Goal: Task Accomplishment & Management: Manage account settings

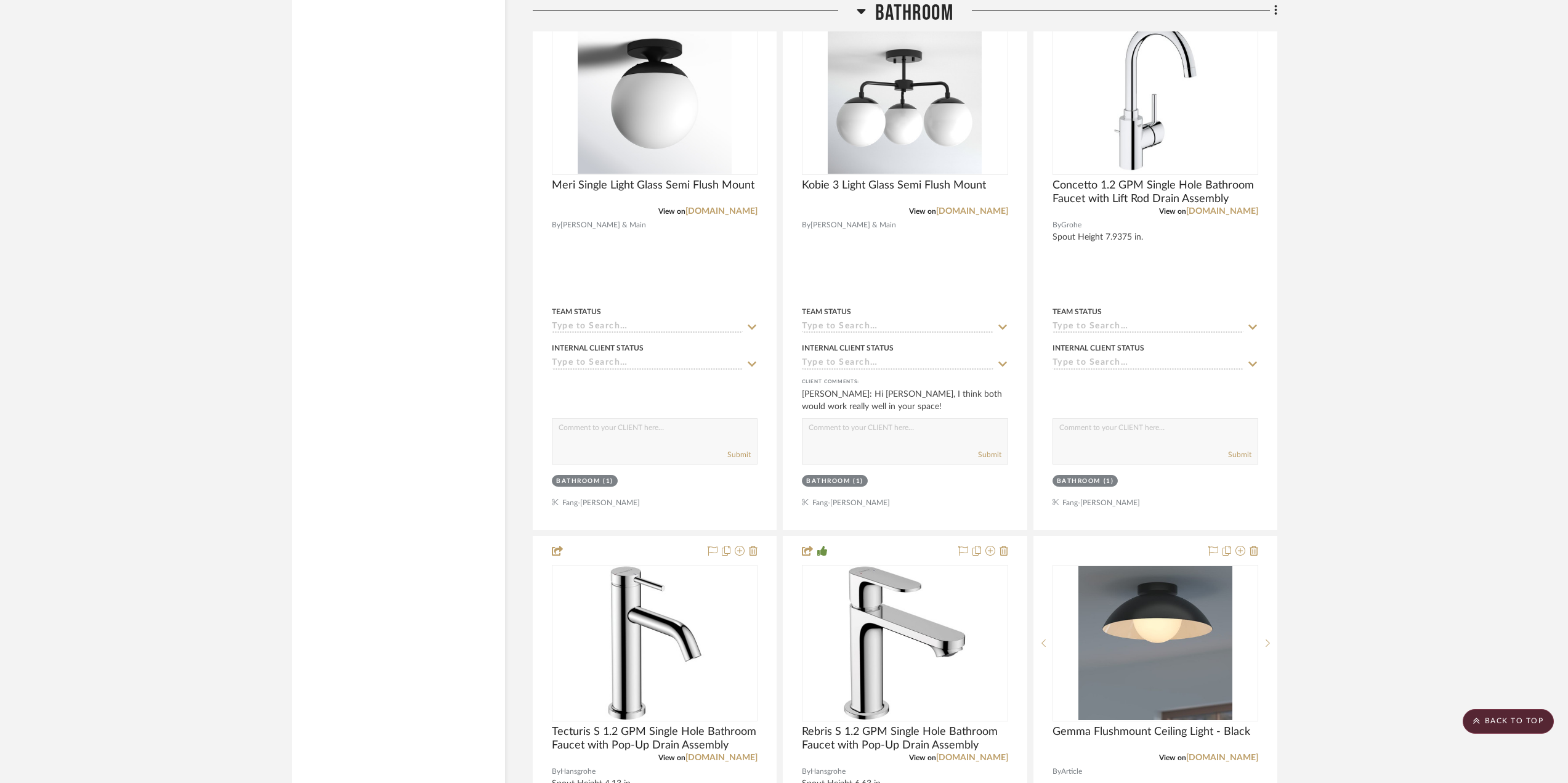
scroll to position [2280, 0]
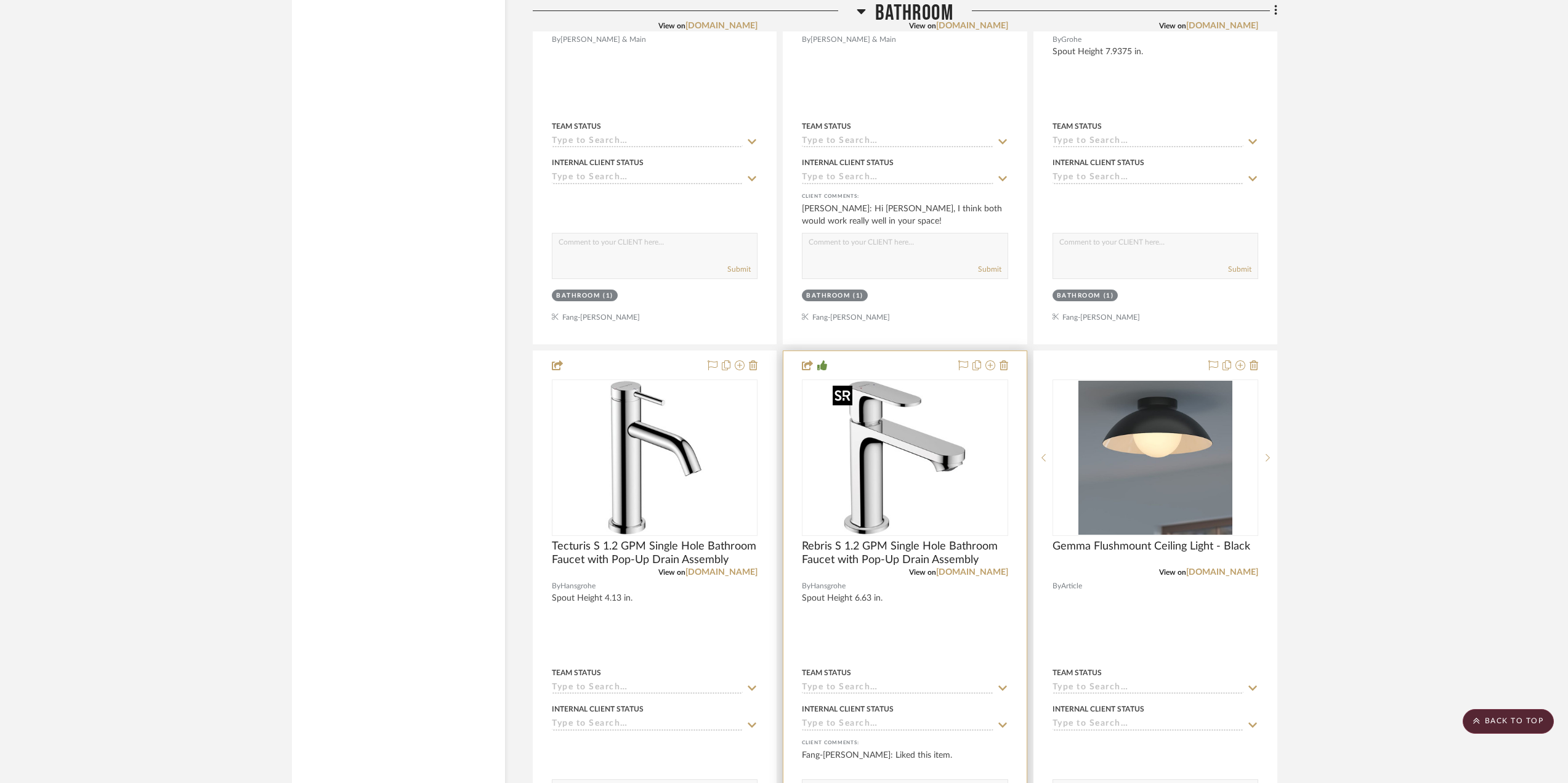
click at [902, 476] on img "0" at bounding box center [905, 458] width 154 height 154
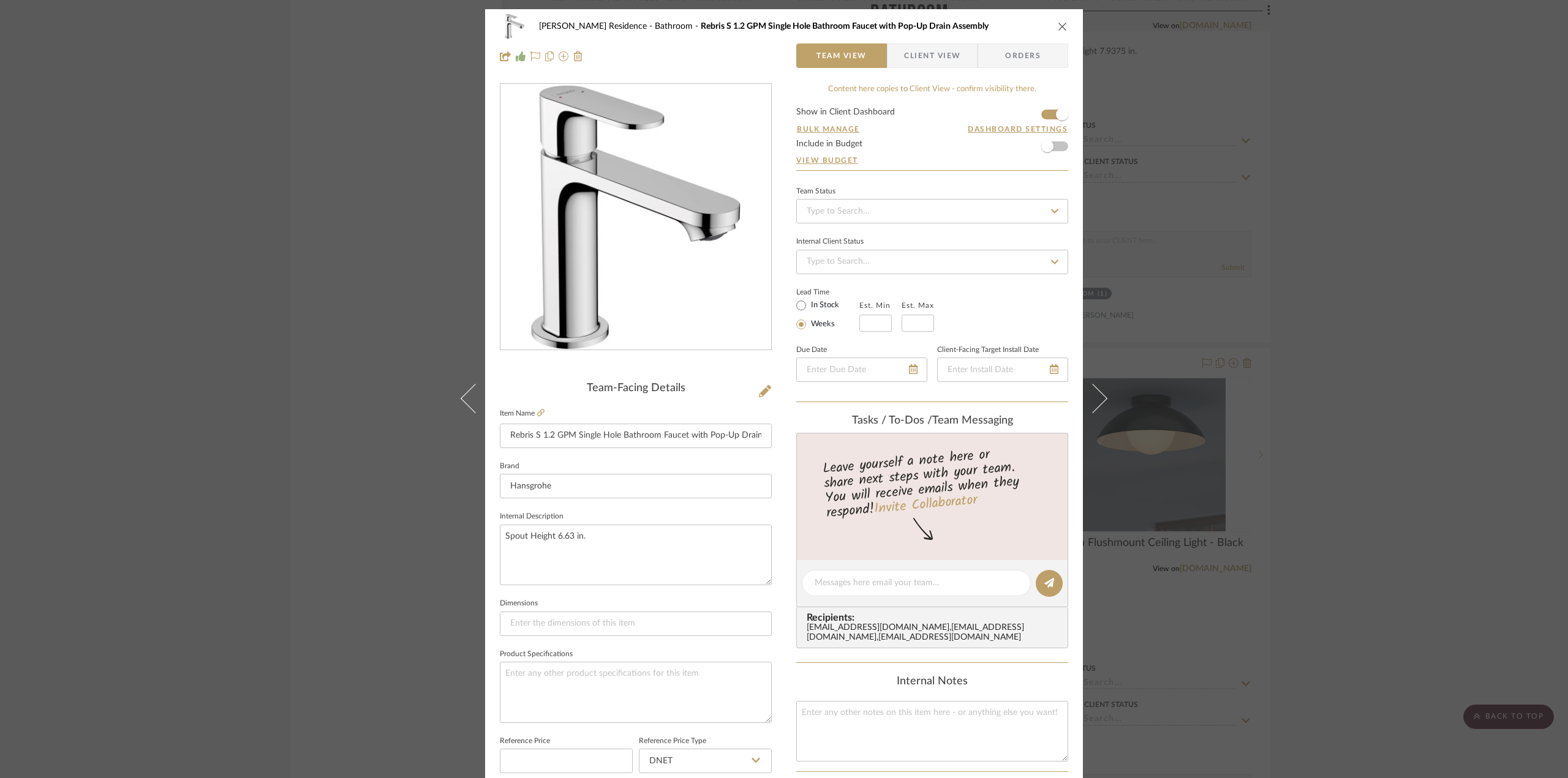
click at [751, 235] on img "0" at bounding box center [636, 217] width 266 height 266
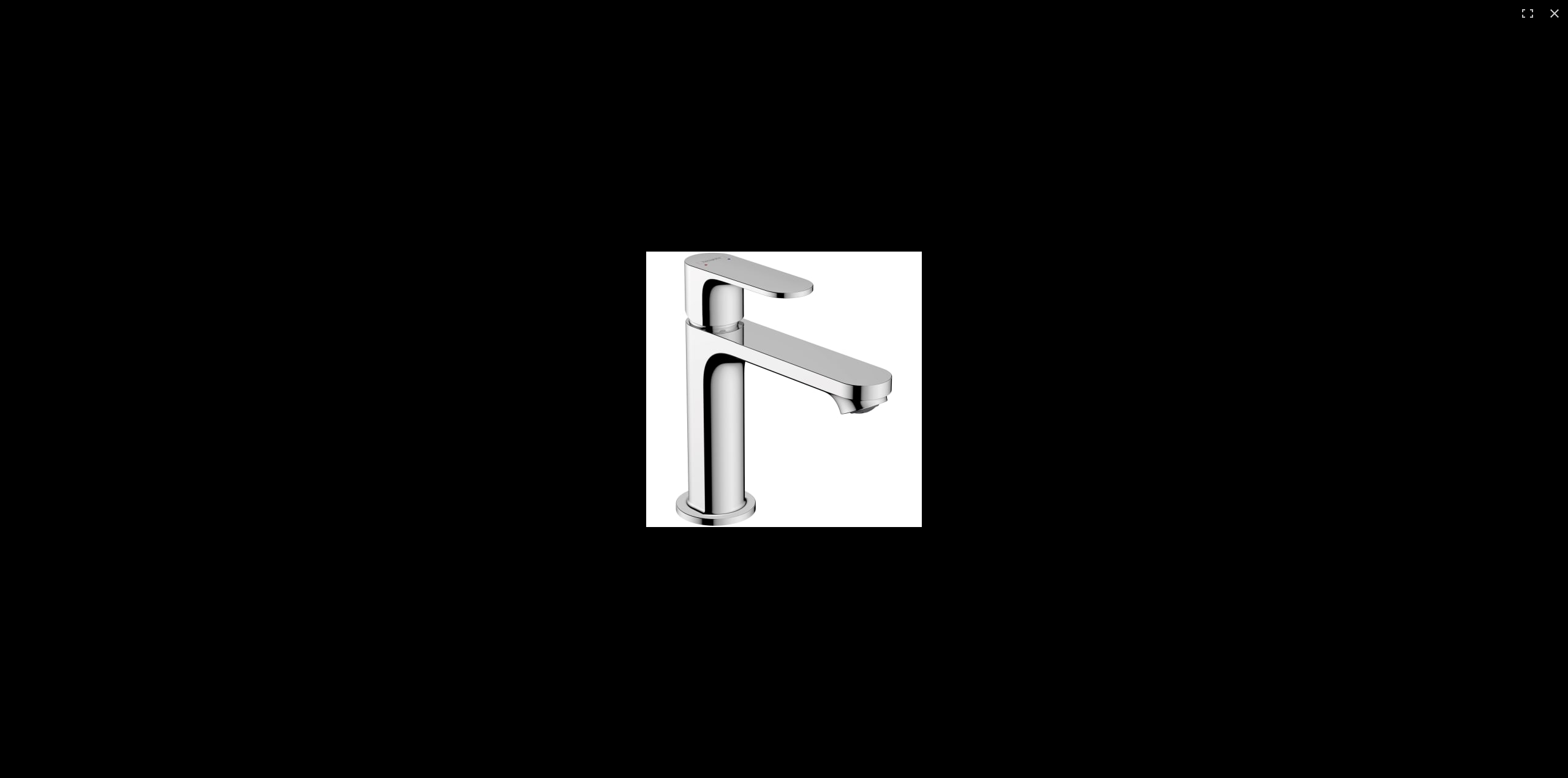
click at [540, 360] on div at bounding box center [784, 389] width 1568 height 778
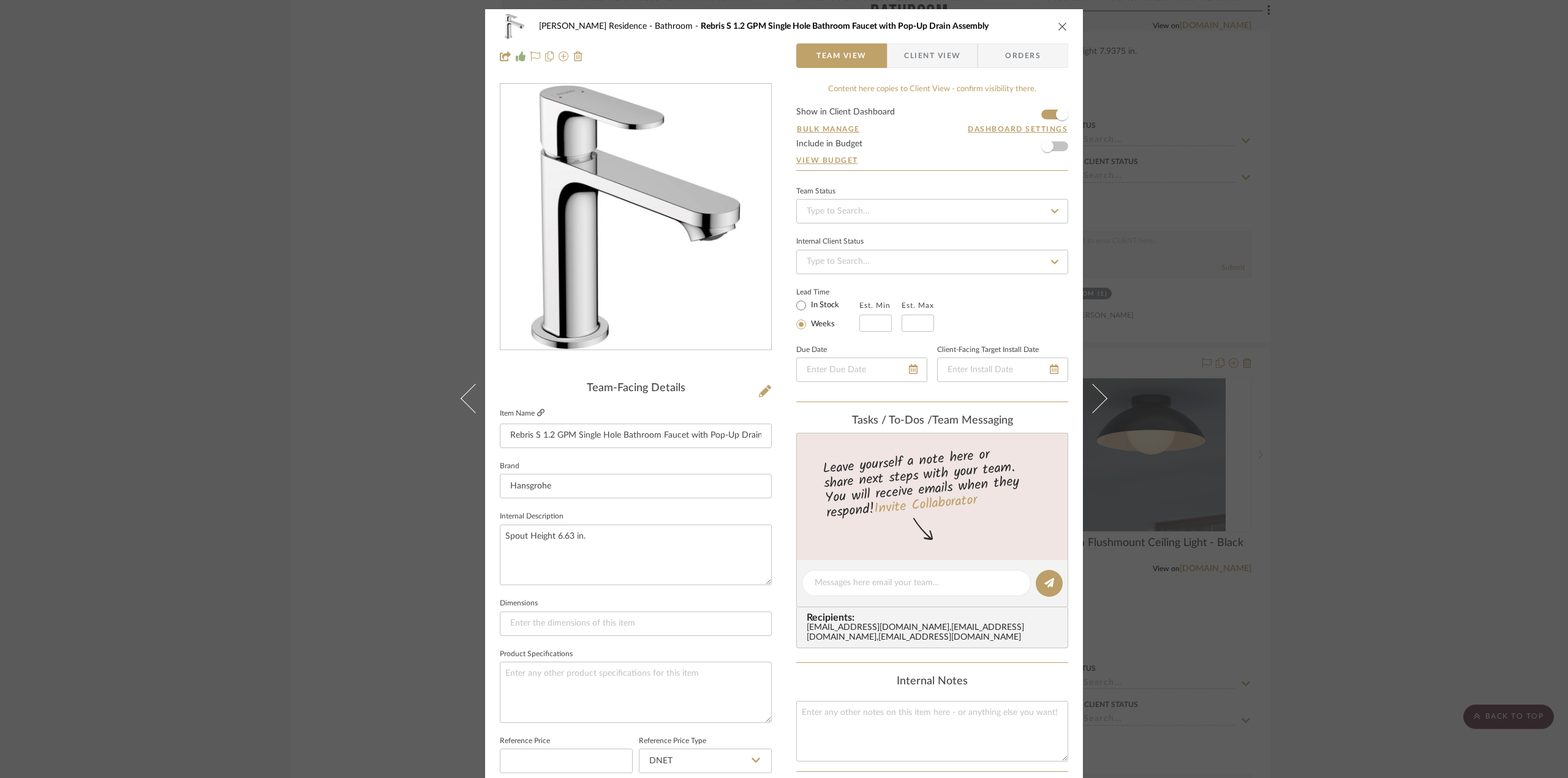
click at [538, 411] on icon at bounding box center [540, 412] width 7 height 7
click at [389, 350] on div "Kauffman Residence Bathroom Rebris S 1.2 GPM Single Hole Bathroom Faucet with P…" at bounding box center [784, 389] width 1568 height 778
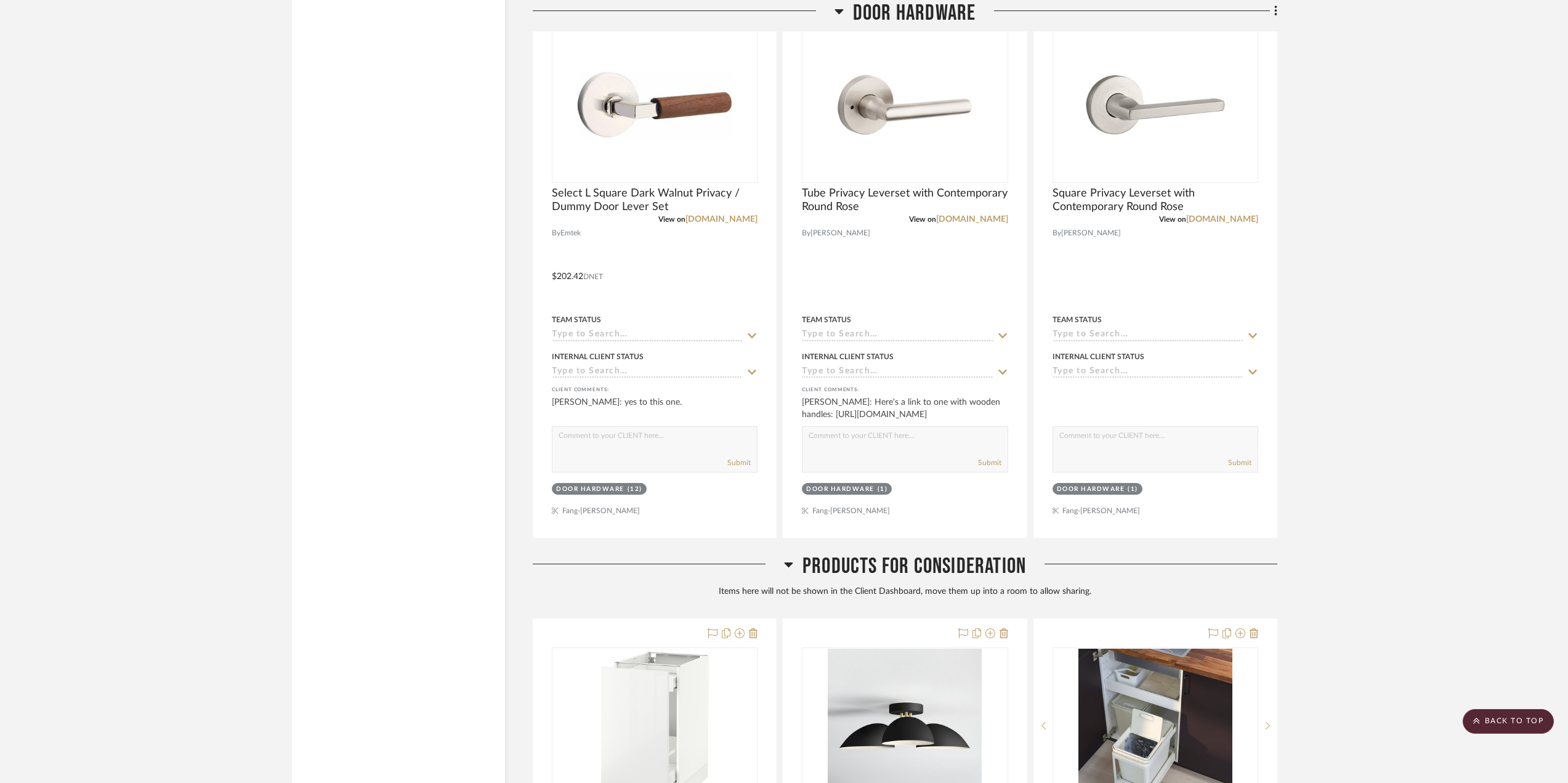
scroll to position [7148, 0]
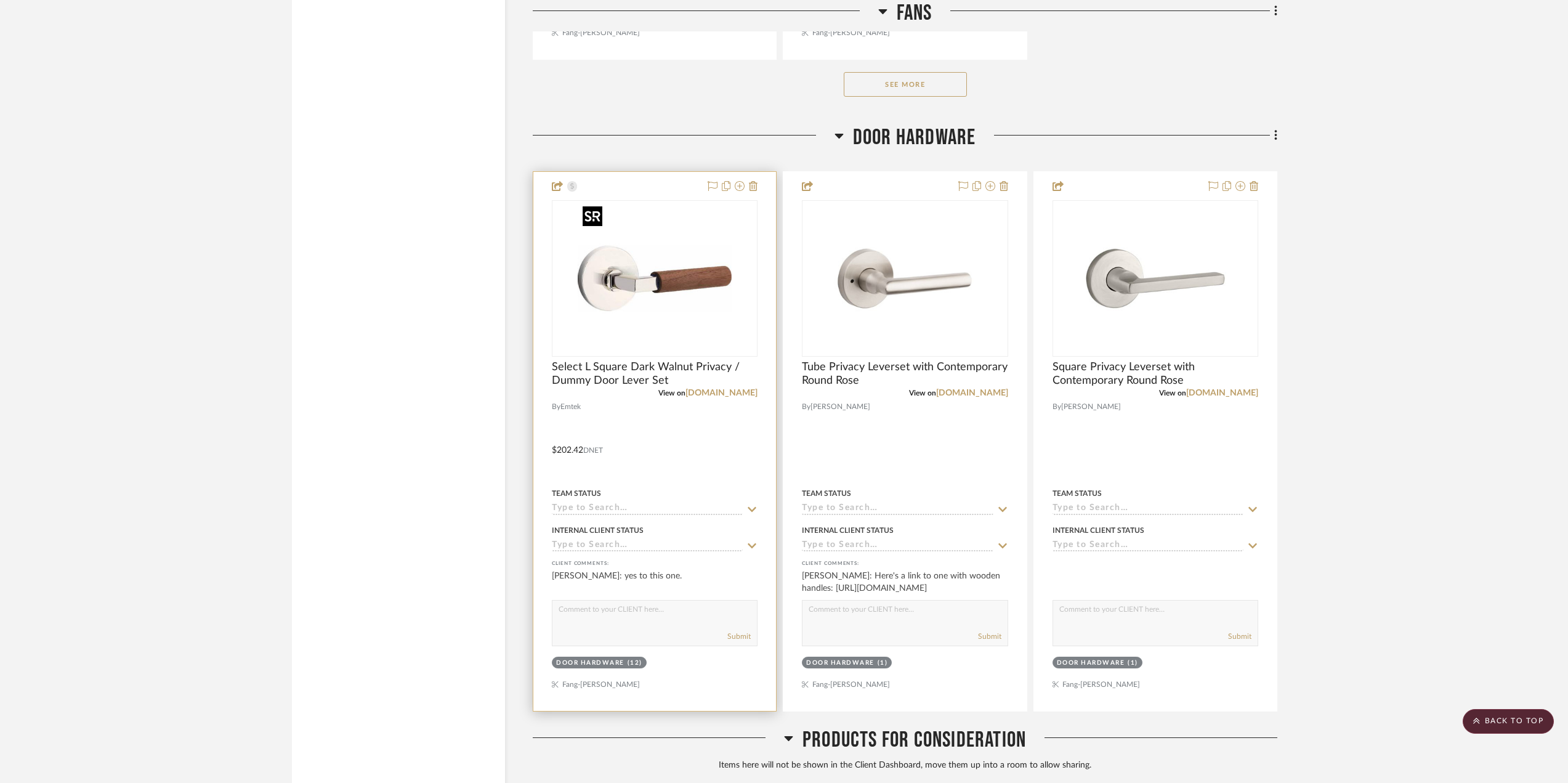
click at [690, 286] on img "0" at bounding box center [655, 279] width 154 height 154
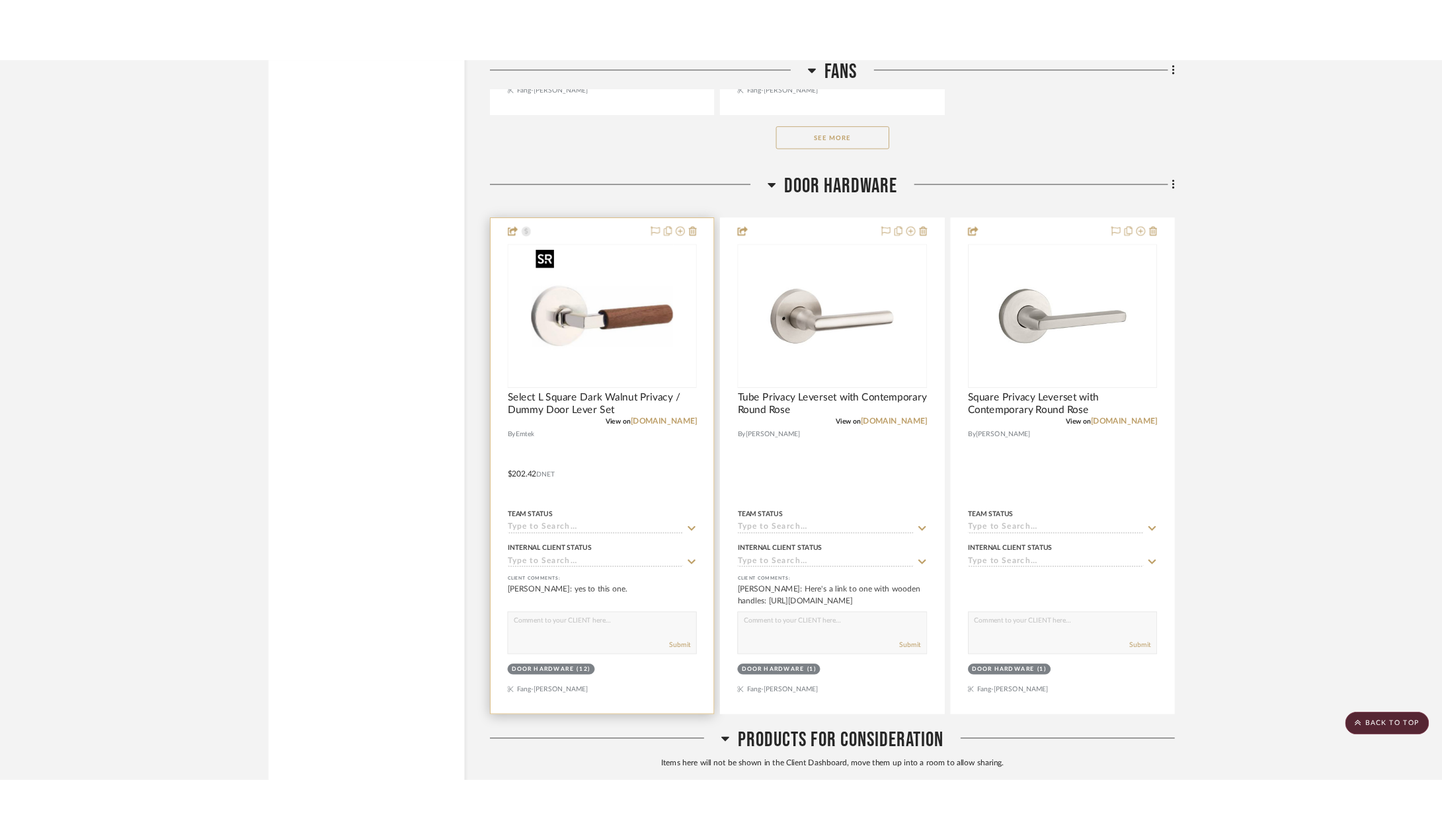
scroll to position [0, 0]
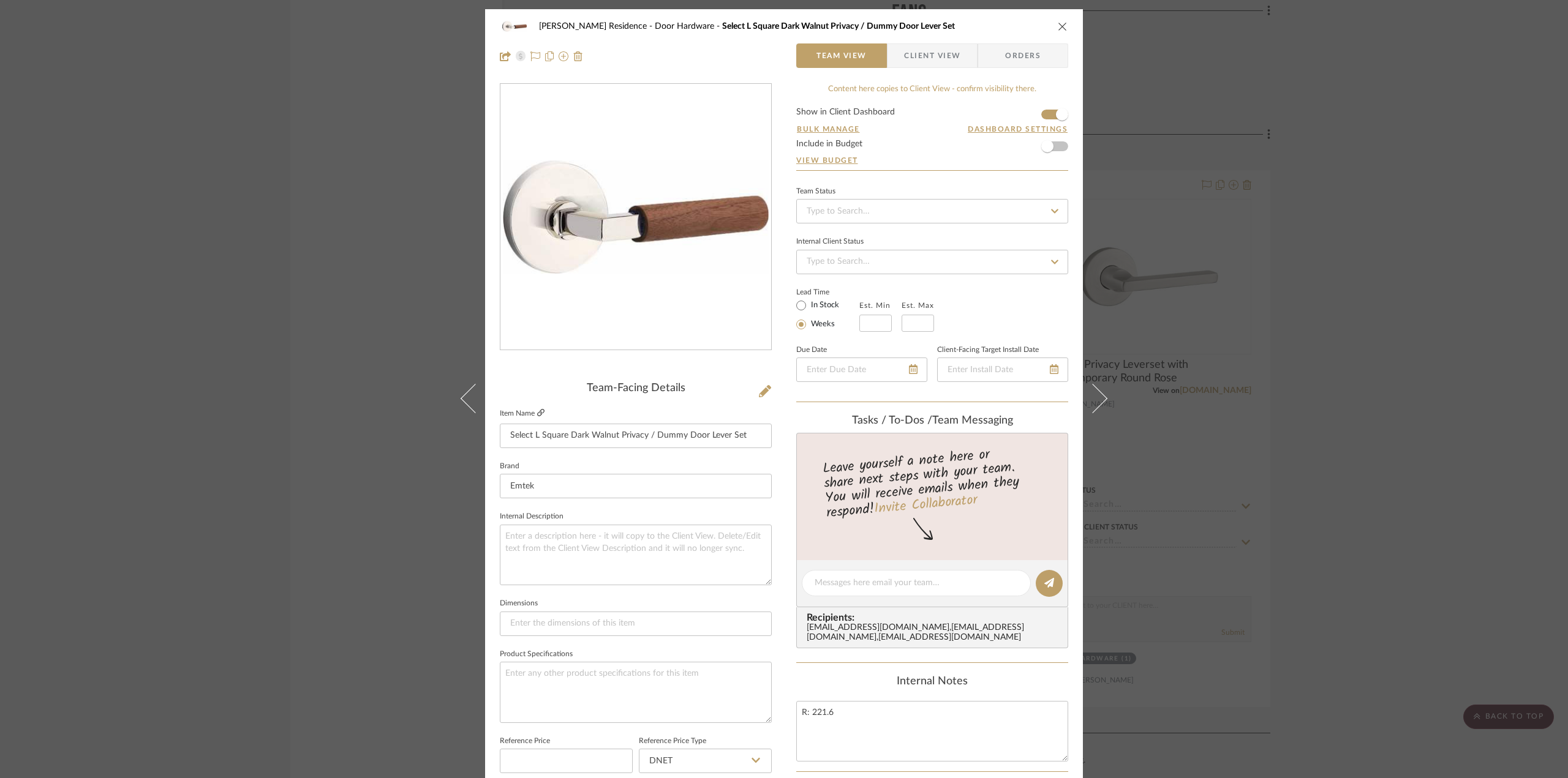
click at [540, 412] on icon at bounding box center [540, 412] width 7 height 7
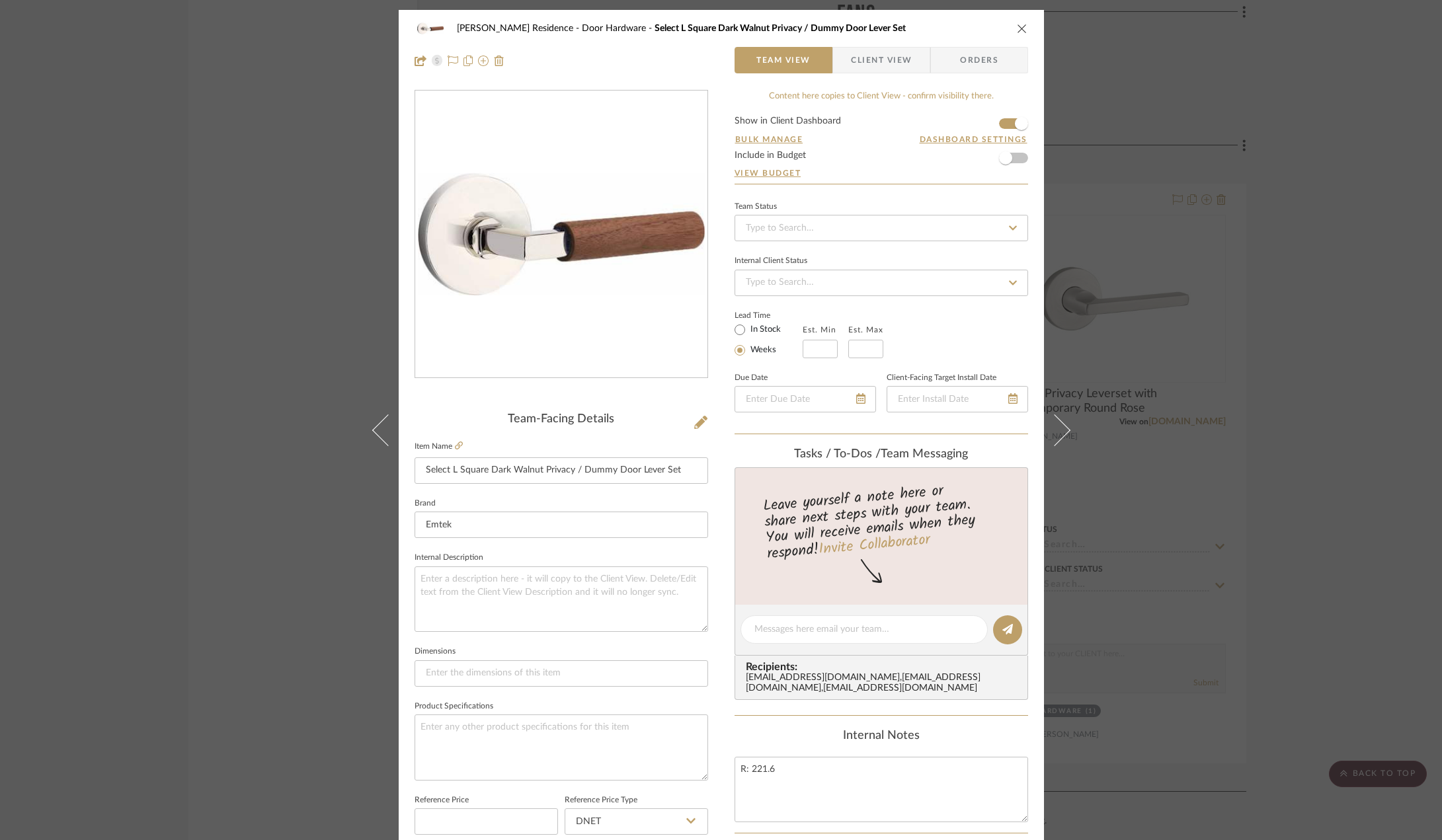
click at [247, 283] on div "Kauffman Residence Door Hardware Select L Square Dark Walnut Privacy / Dummy Do…" at bounding box center [721, 420] width 1442 height 840
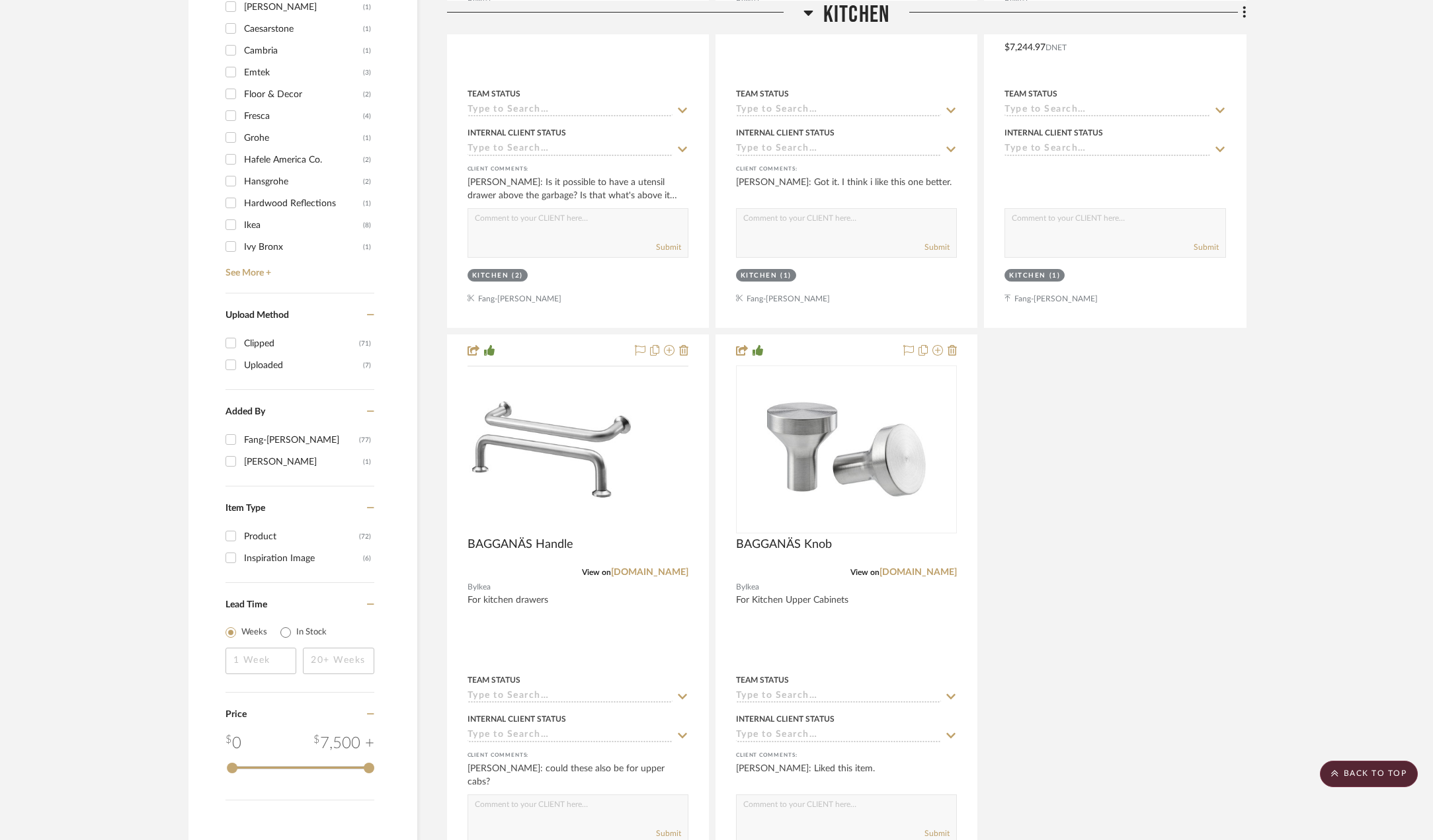
scroll to position [1322, 0]
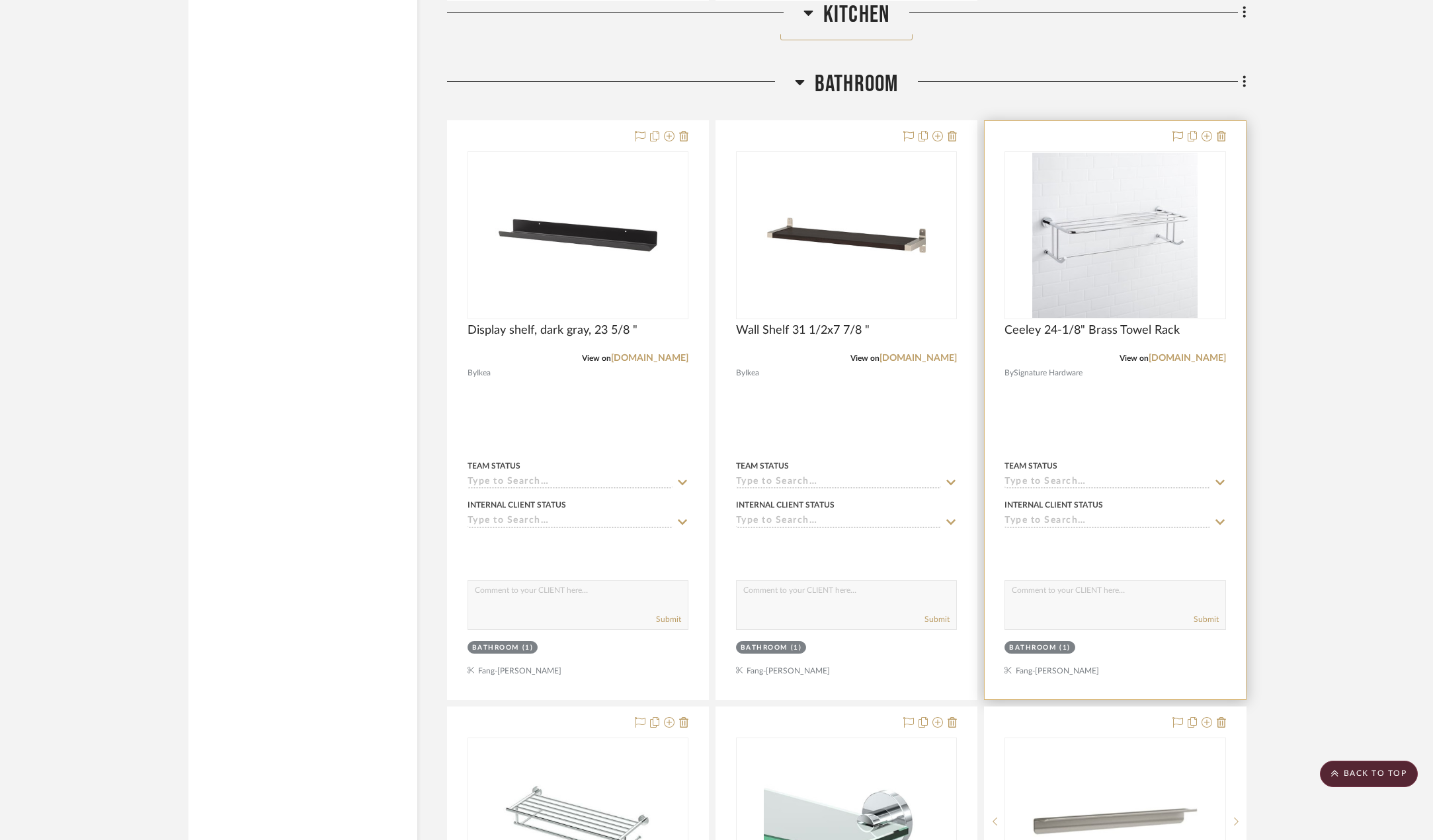
scroll to position [2446, 0]
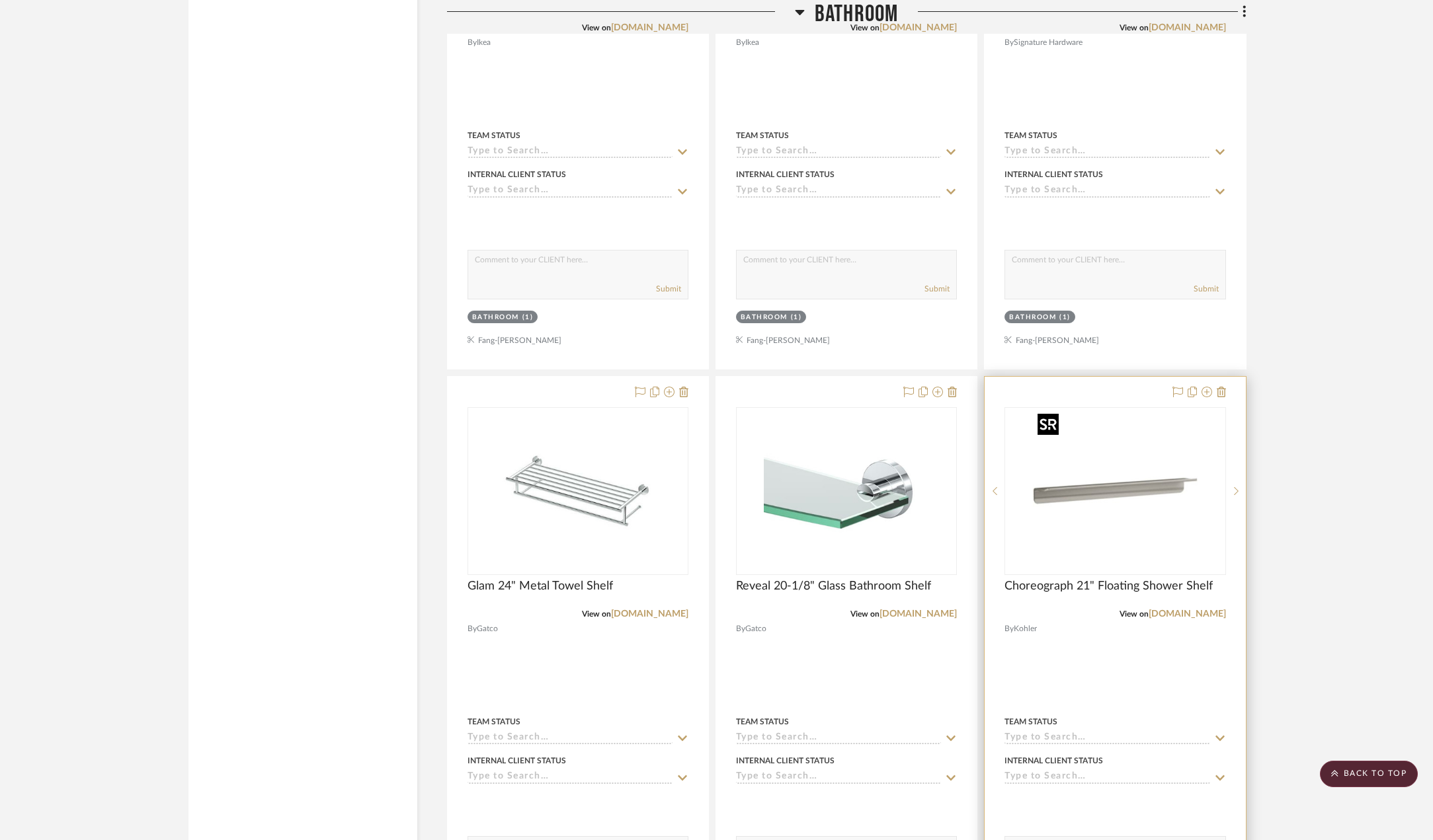
click at [1102, 463] on img "0" at bounding box center [1115, 491] width 165 height 165
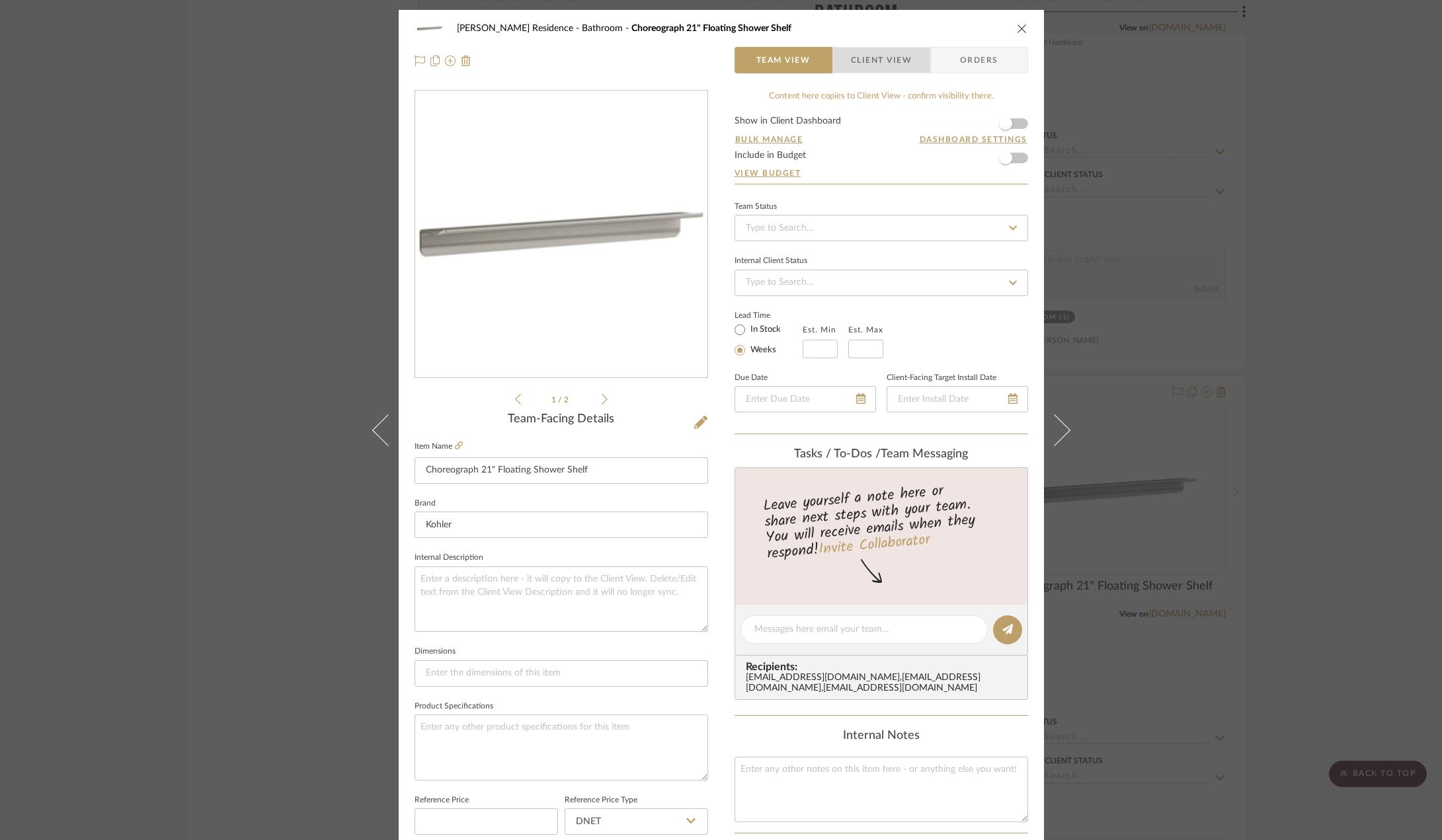
click at [885, 67] on span "Client View" at bounding box center [881, 60] width 61 height 27
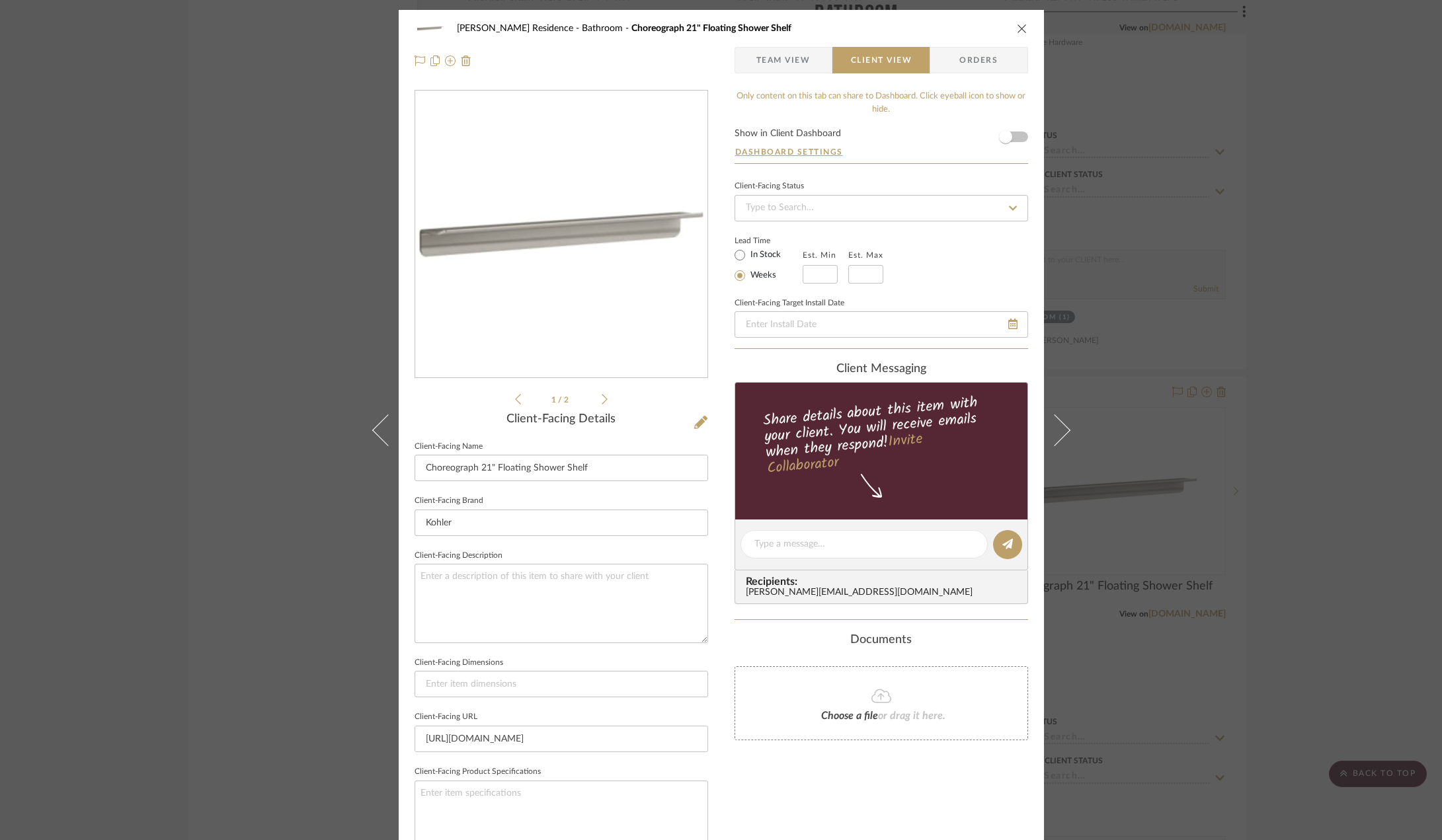
click at [788, 70] on span "Team View" at bounding box center [782, 60] width 54 height 27
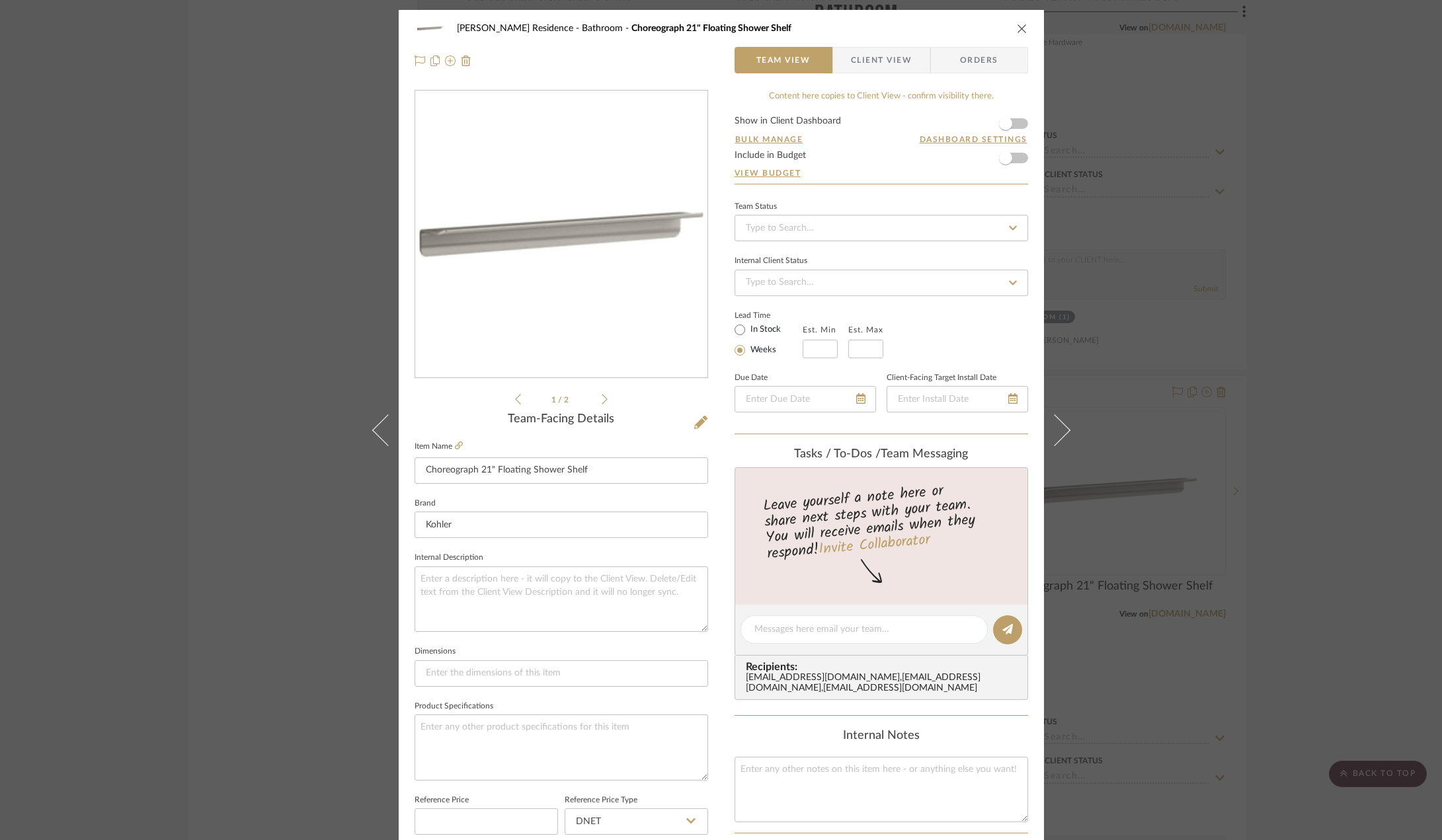
click at [1017, 26] on icon "close" at bounding box center [1022, 28] width 11 height 11
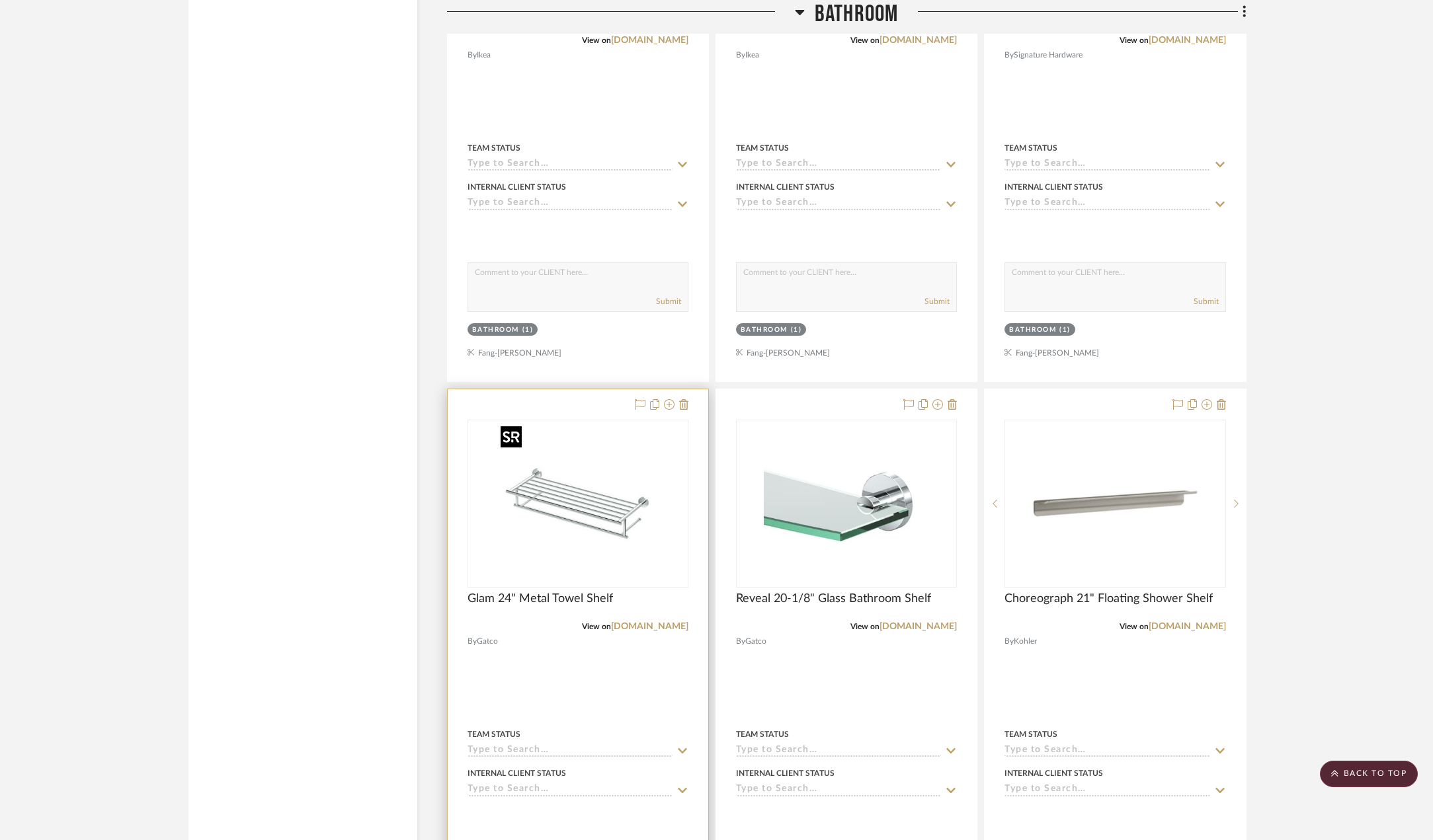
scroll to position [2446, 0]
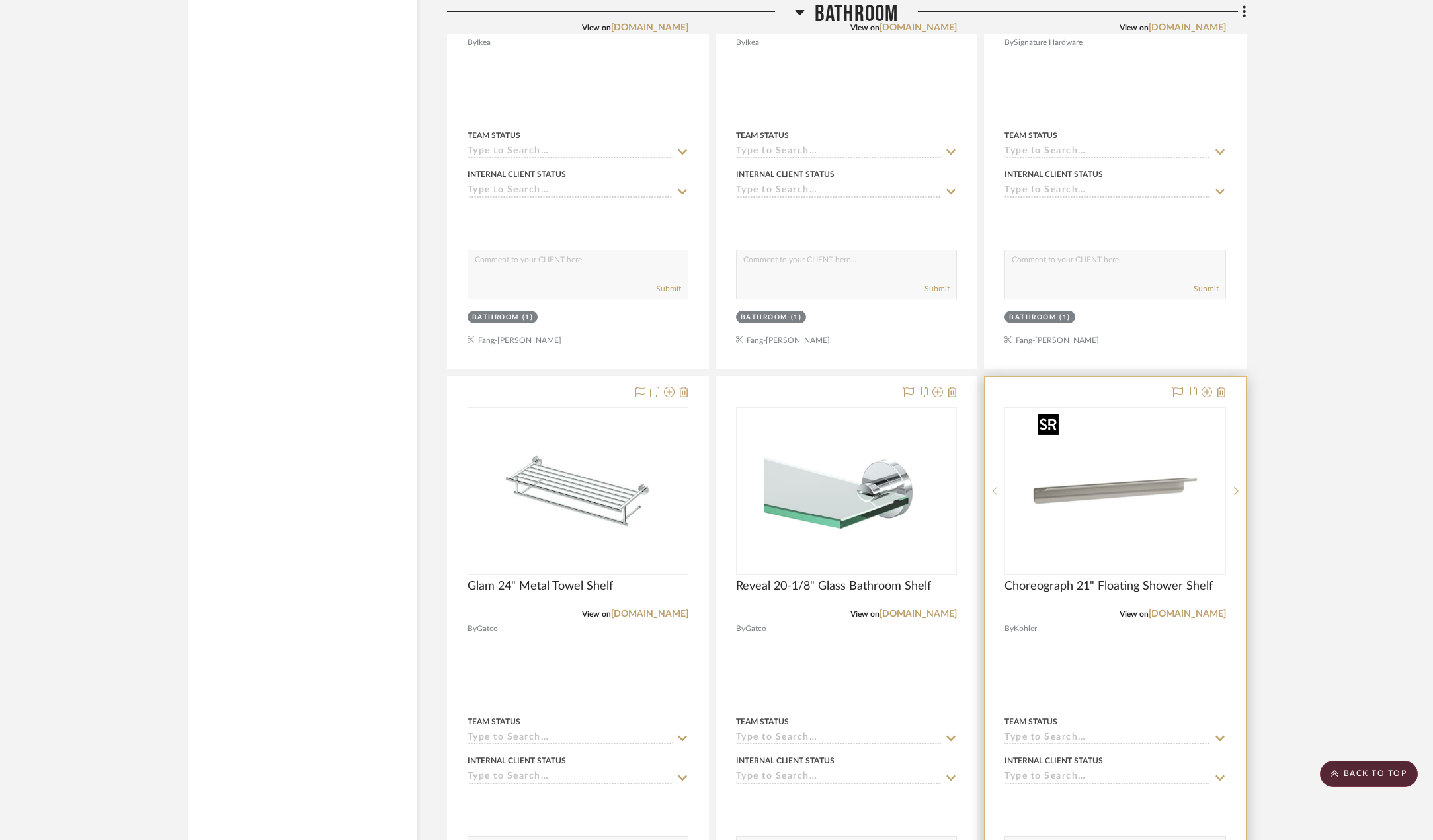
click at [1116, 509] on img "0" at bounding box center [1115, 491] width 165 height 165
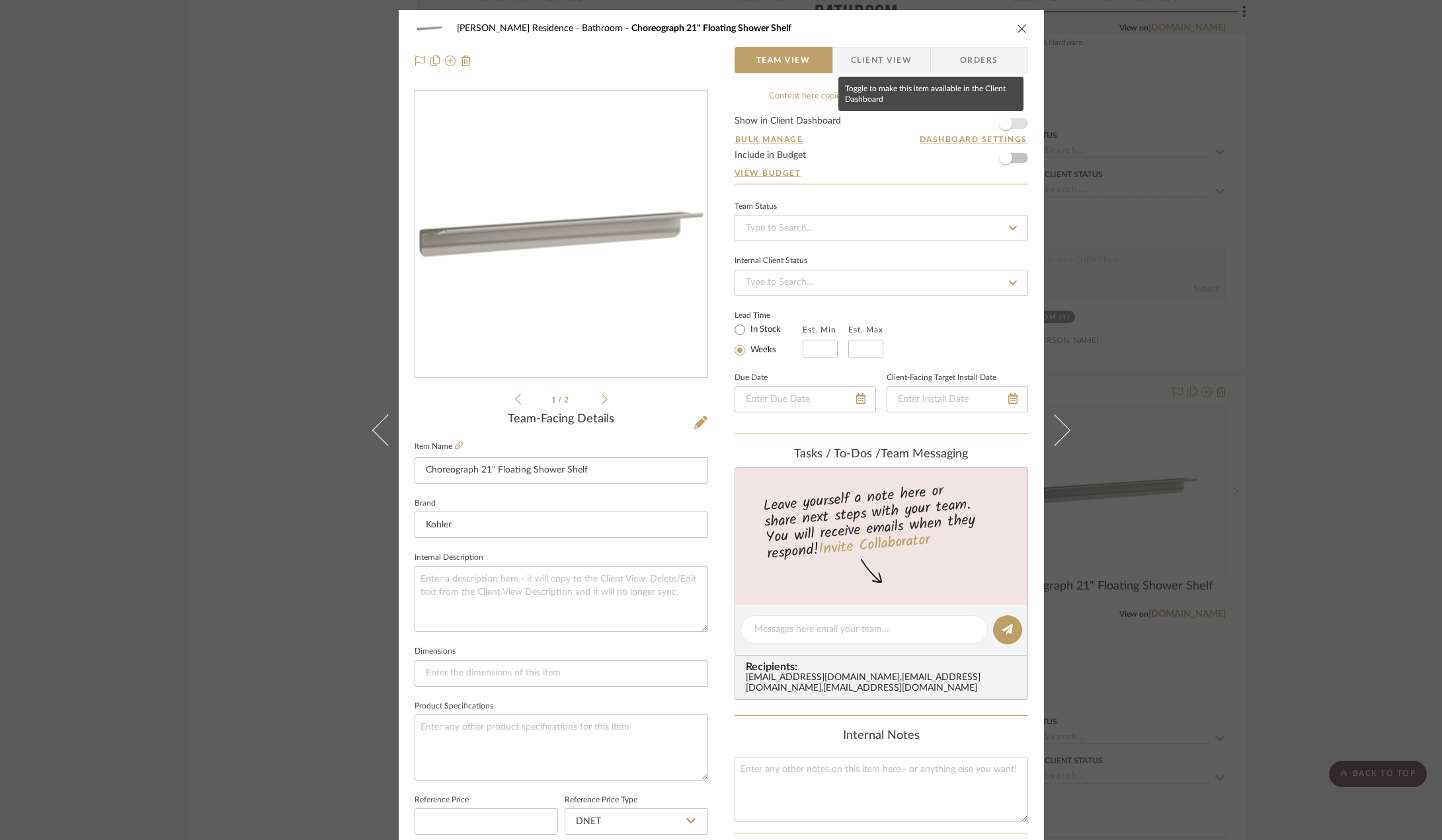
click at [1009, 123] on span "button" at bounding box center [1005, 124] width 29 height 29
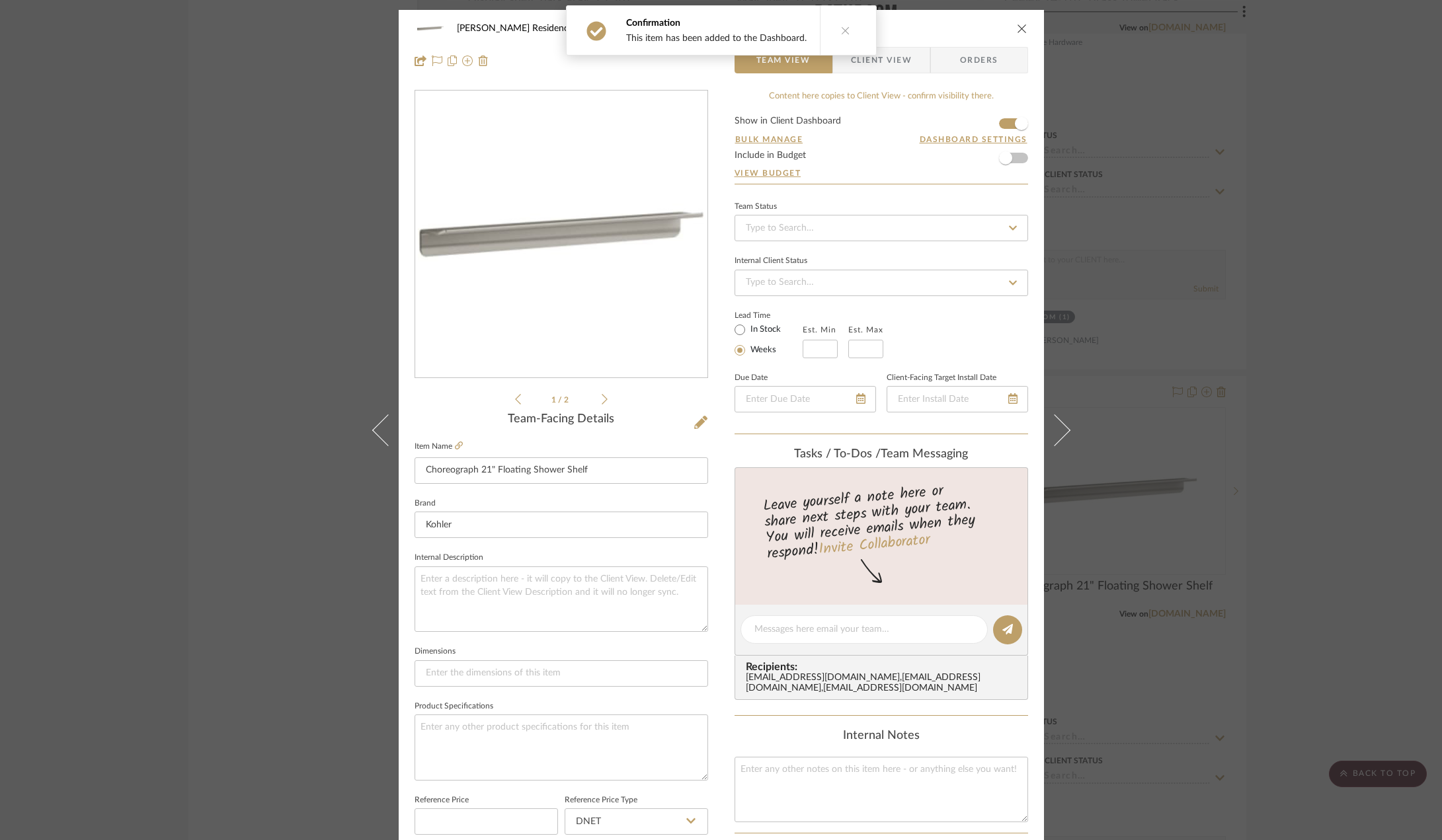
click at [1233, 452] on div "[PERSON_NAME] Residence Bathroom Choreograph 21" Floating Shower Shelf Team Vie…" at bounding box center [721, 420] width 1442 height 840
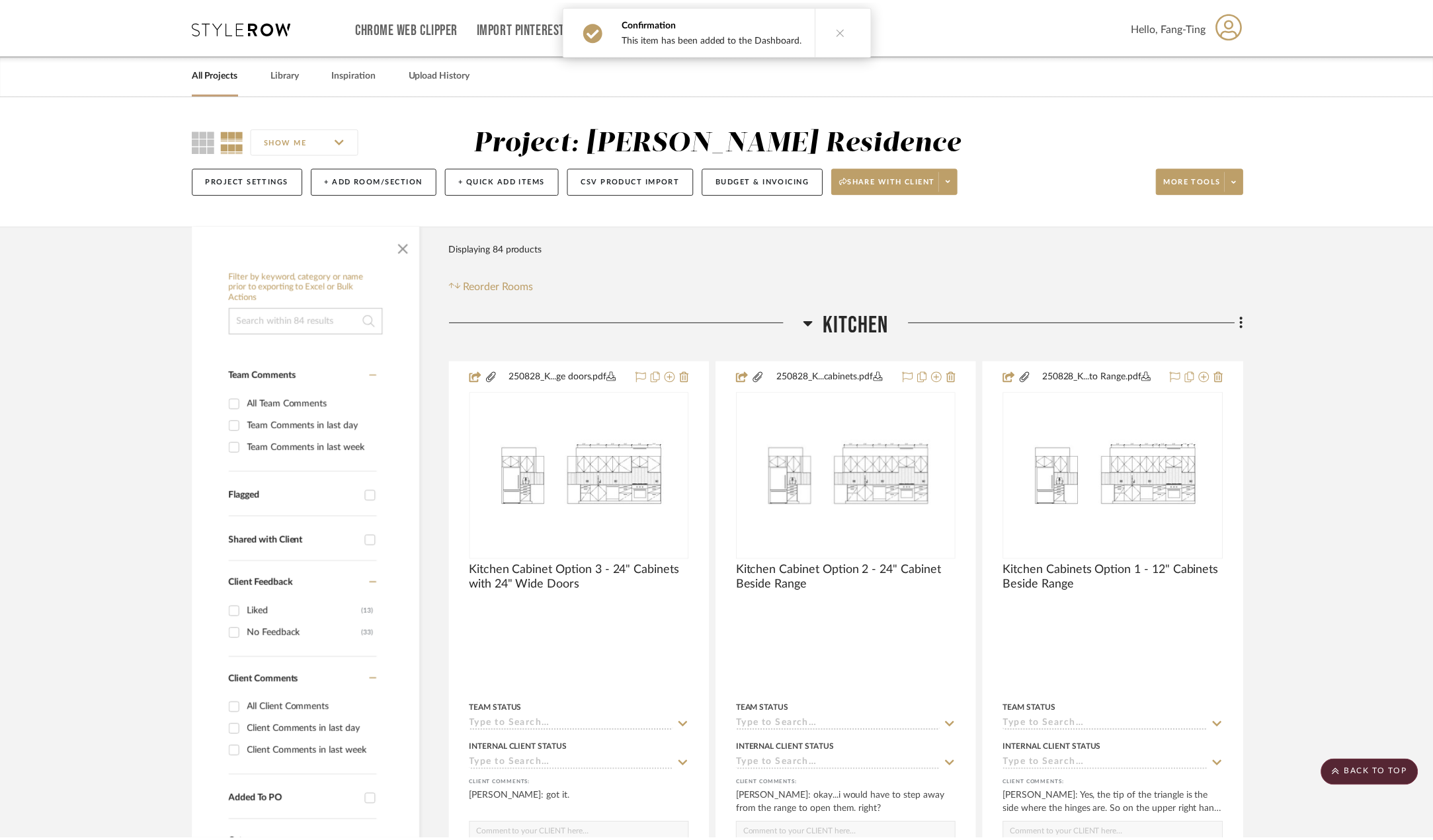
scroll to position [2446, 0]
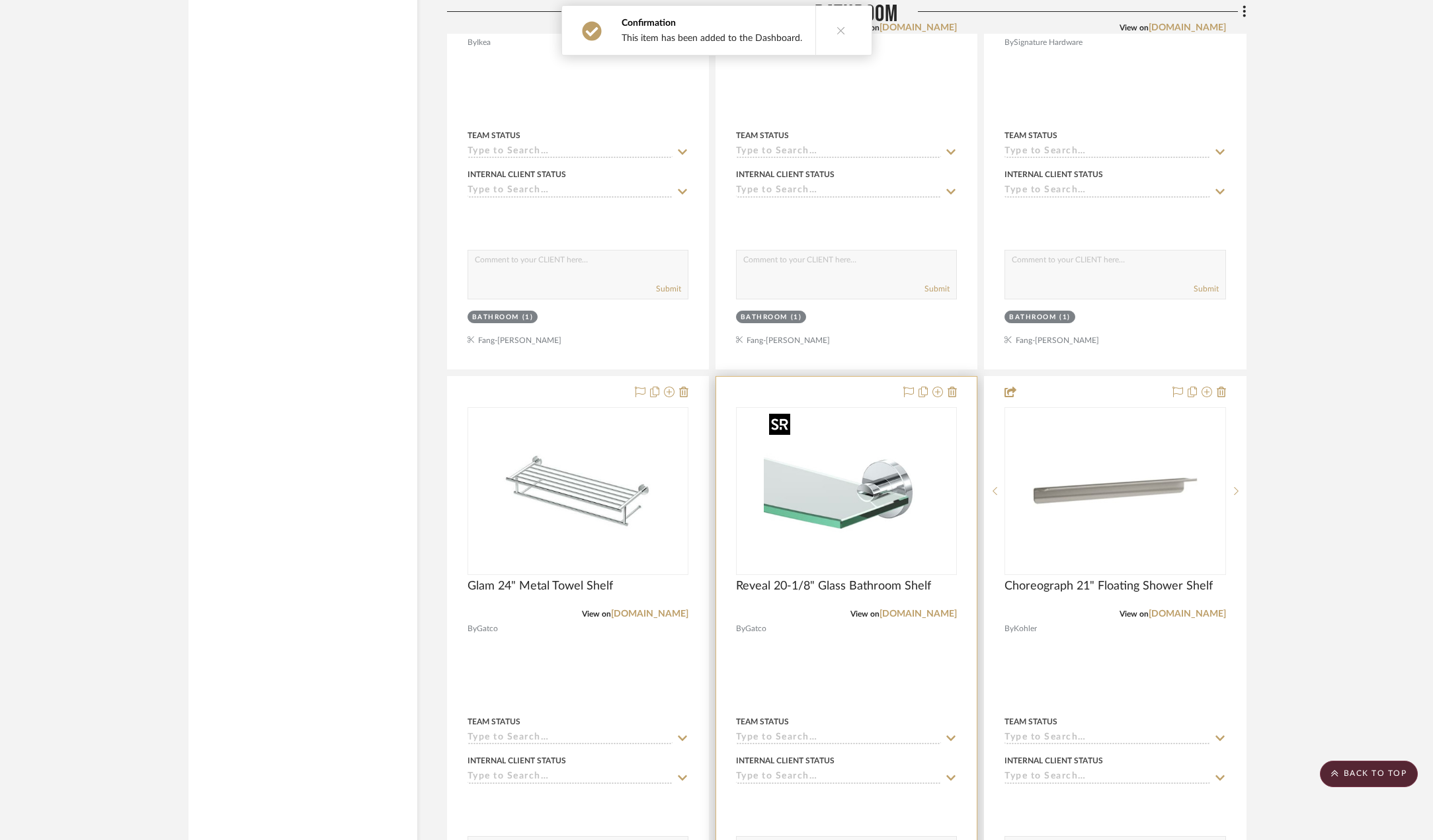
click at [823, 492] on img "0" at bounding box center [847, 491] width 165 height 165
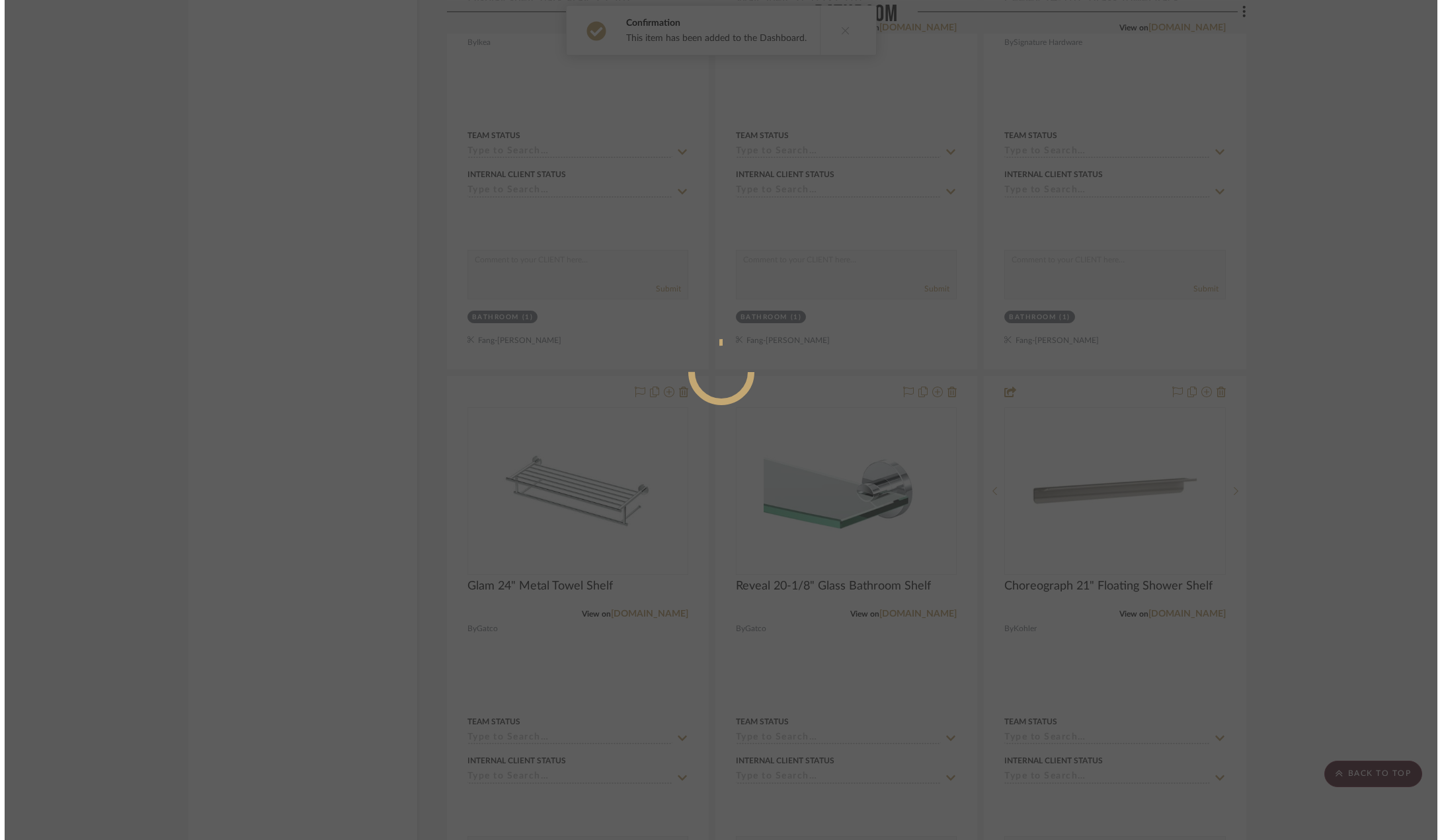
scroll to position [0, 0]
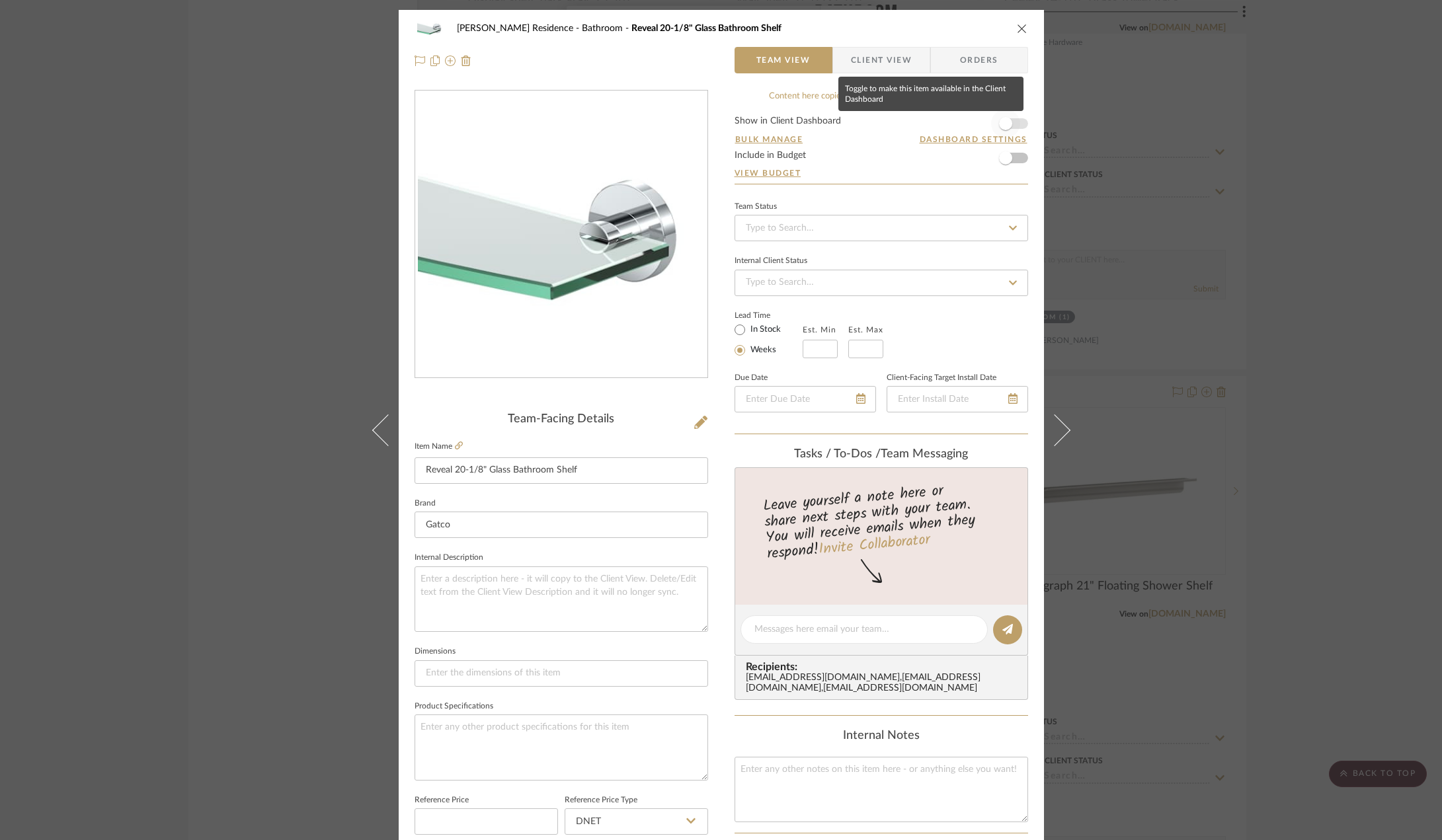
click at [1012, 125] on span "button" at bounding box center [1005, 124] width 29 height 29
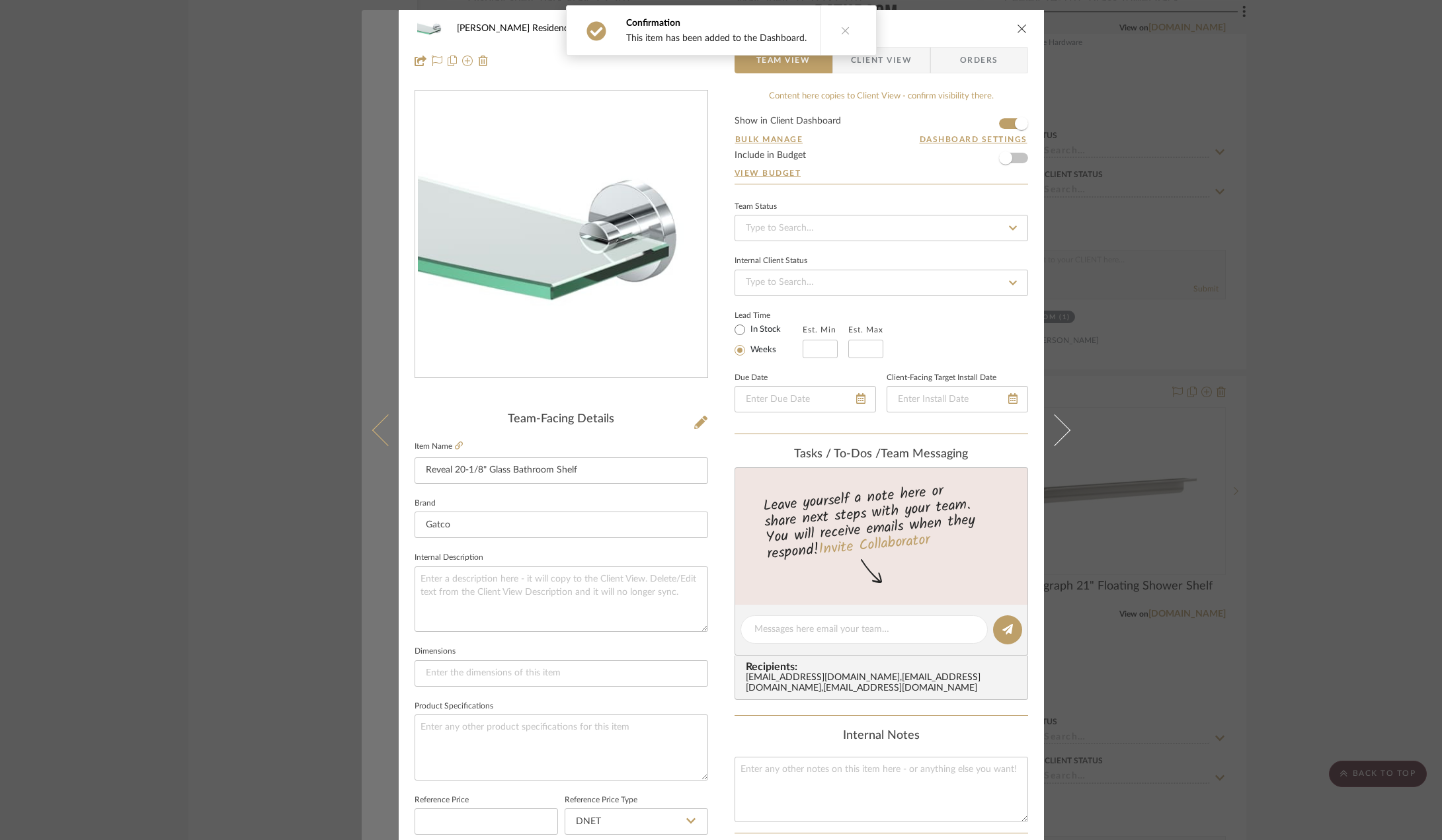
click at [380, 424] on icon at bounding box center [388, 429] width 32 height 32
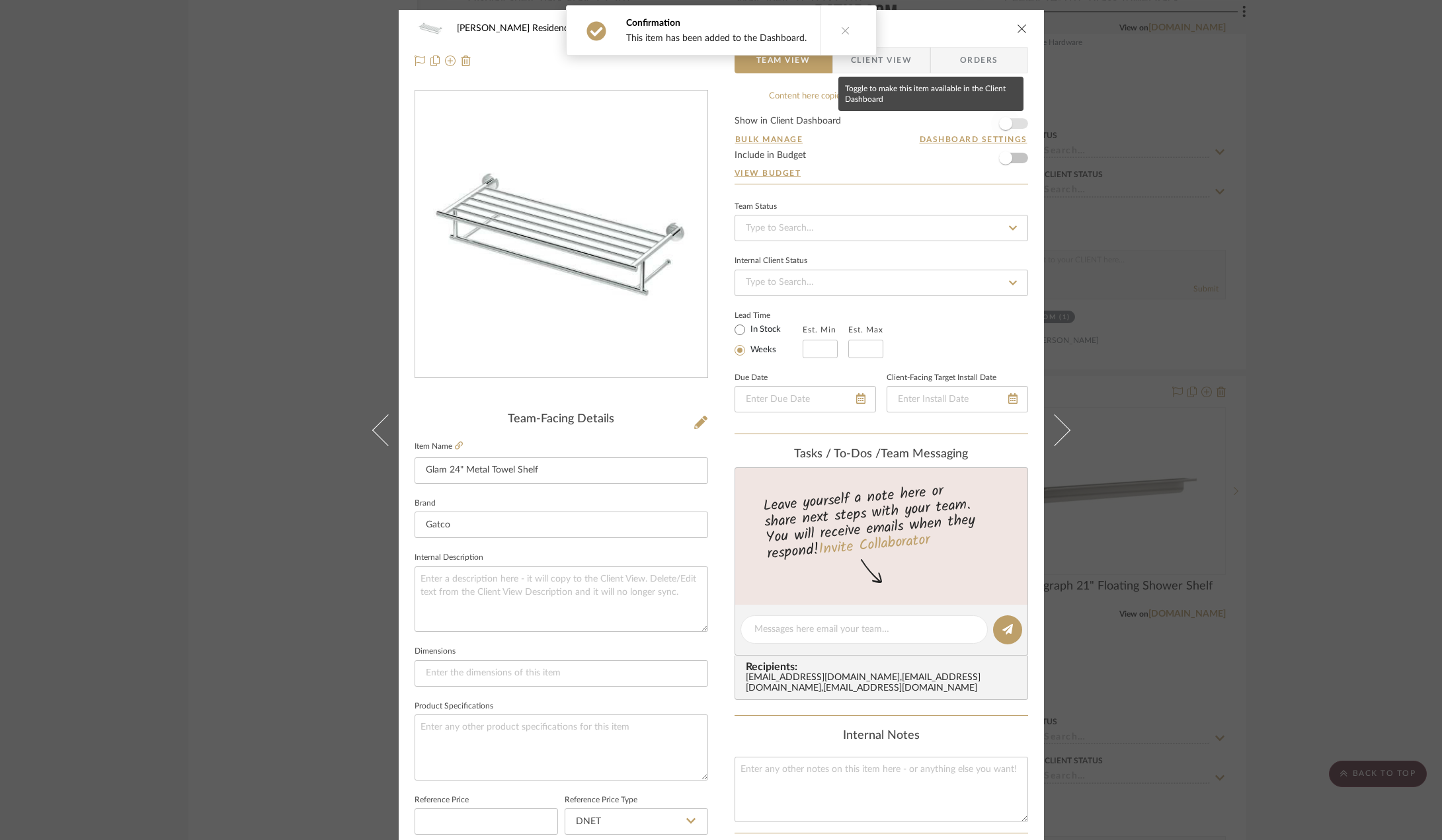
click at [999, 122] on span "button" at bounding box center [1005, 124] width 13 height 13
click at [999, 124] on form "Show in Client Dashboard Bulk Manage Dashboard Settings Include in Budget View …" at bounding box center [881, 150] width 293 height 68
click at [1007, 124] on span "button" at bounding box center [1021, 124] width 29 height 29
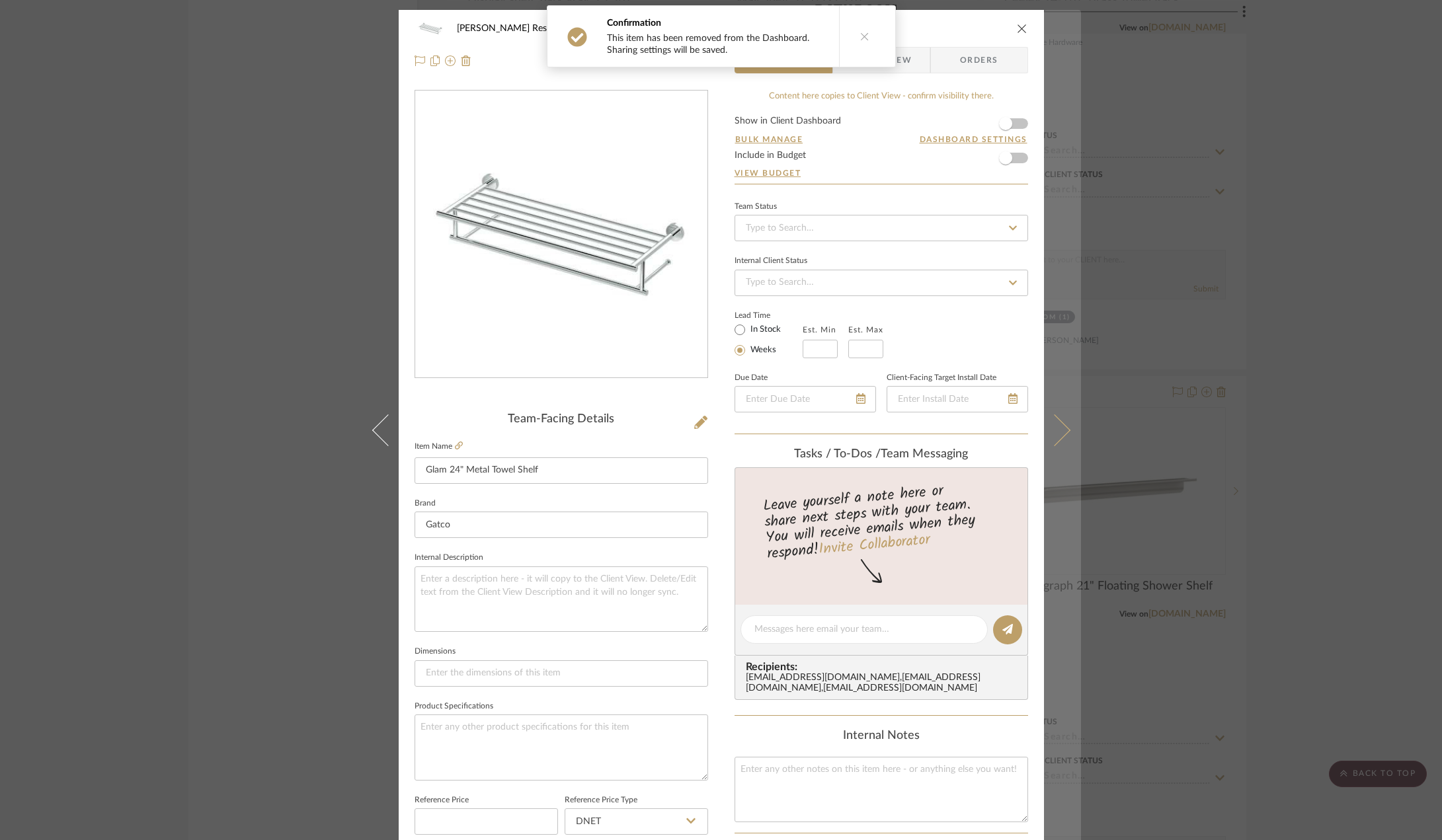
click at [1057, 449] on button at bounding box center [1062, 430] width 37 height 840
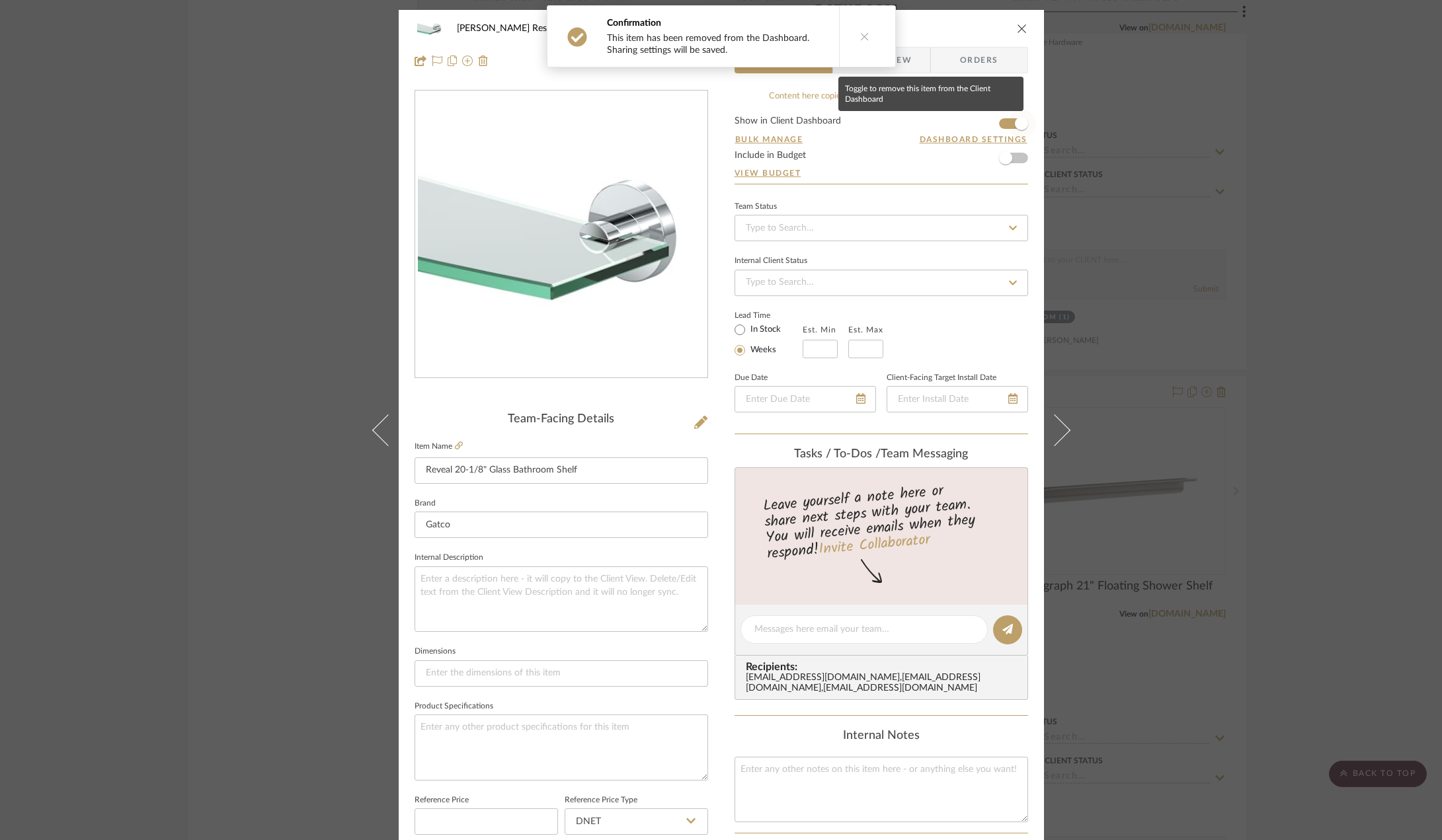
click at [1007, 115] on span "button" at bounding box center [1021, 124] width 29 height 29
click at [1057, 443] on button at bounding box center [1062, 430] width 37 height 840
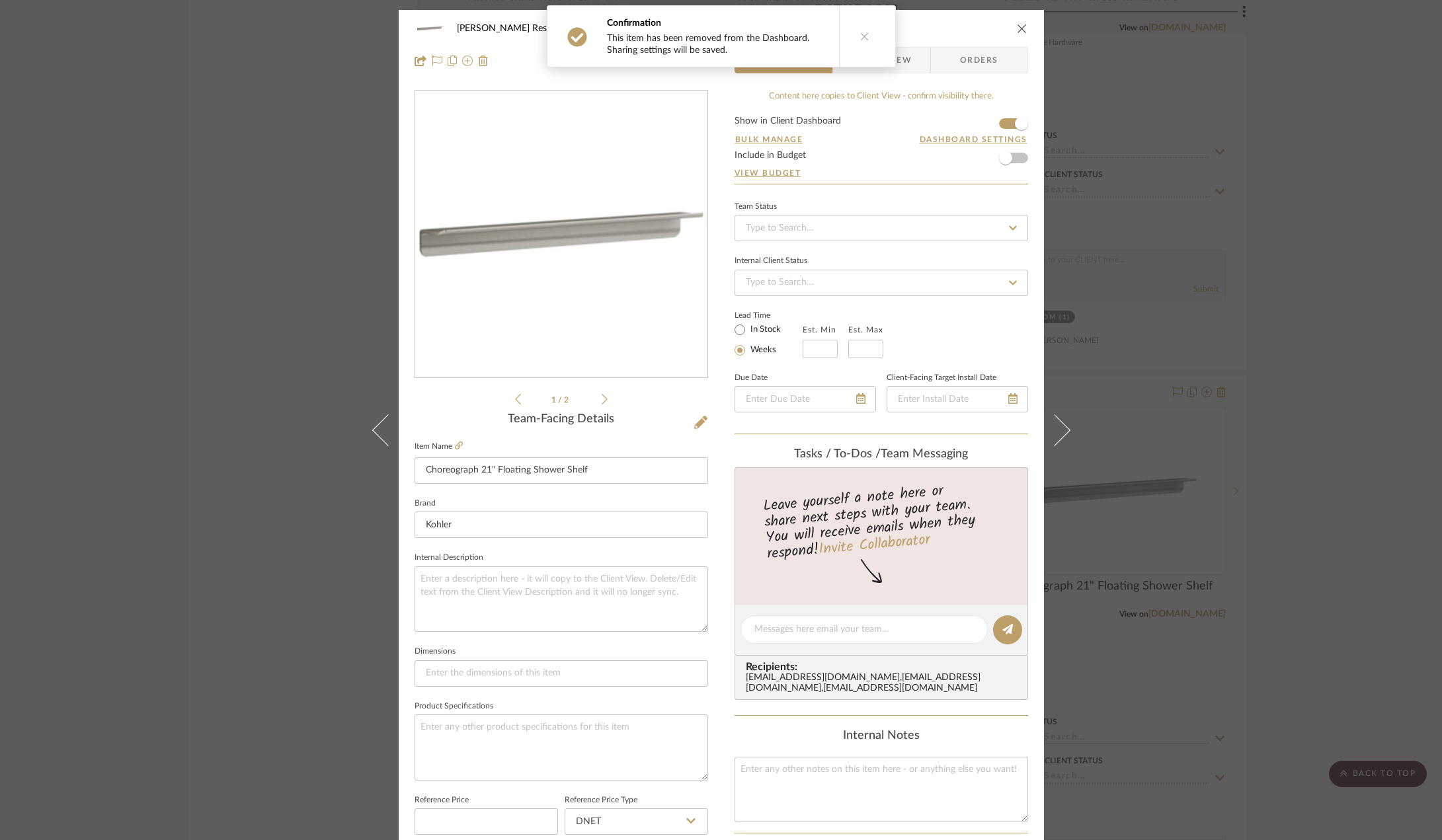
click at [995, 120] on form "Show in Client Dashboard Bulk Manage Dashboard Settings Include in Budget View …" at bounding box center [881, 150] width 293 height 68
click at [1007, 120] on span "button" at bounding box center [1021, 124] width 29 height 29
click at [1228, 532] on div "[PERSON_NAME] Residence Bathroom Choreograph 21" Floating Shower Shelf Team Vie…" at bounding box center [721, 420] width 1442 height 840
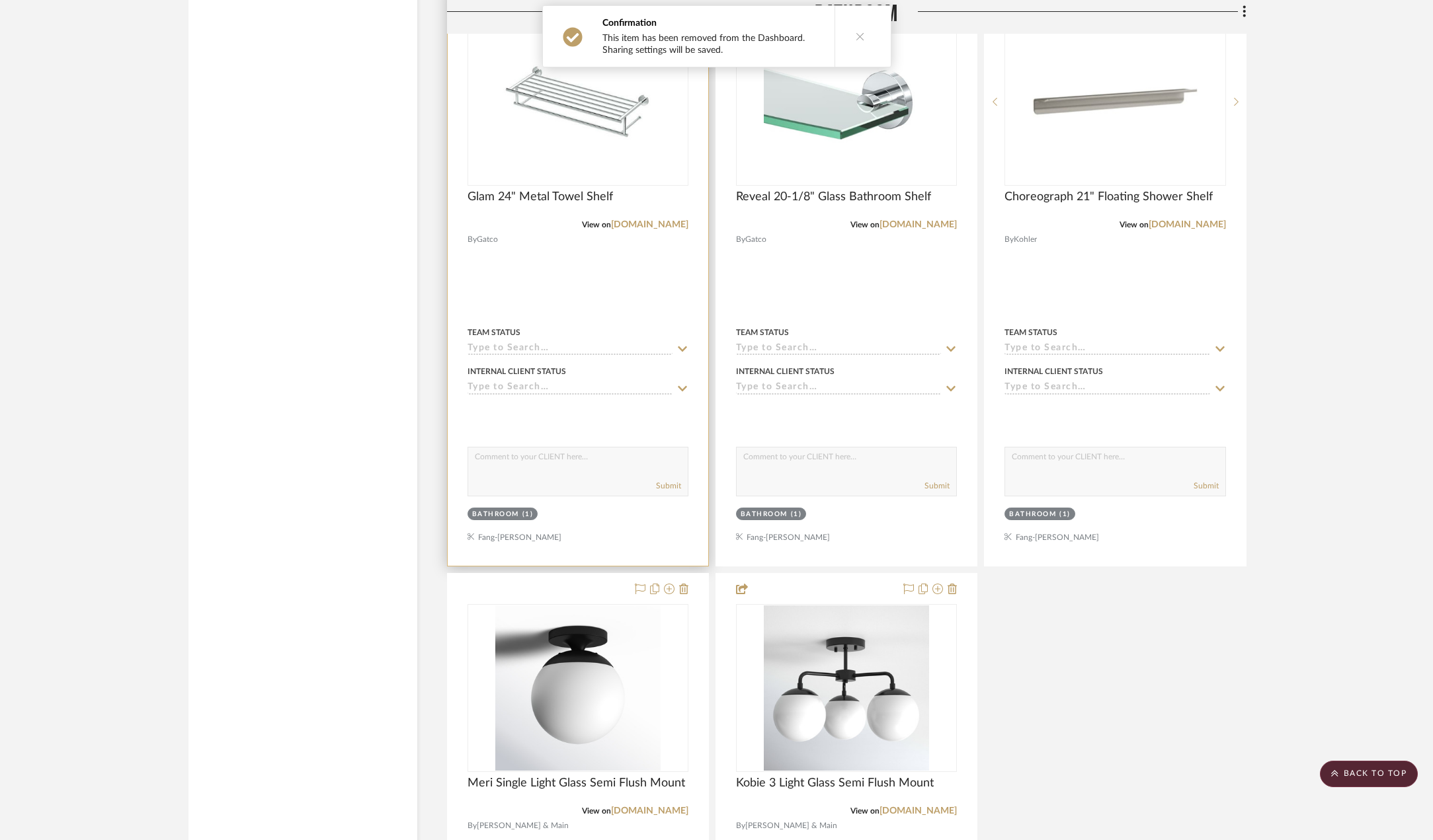
scroll to position [2908, 0]
